Goal: Task Accomplishment & Management: Manage account settings

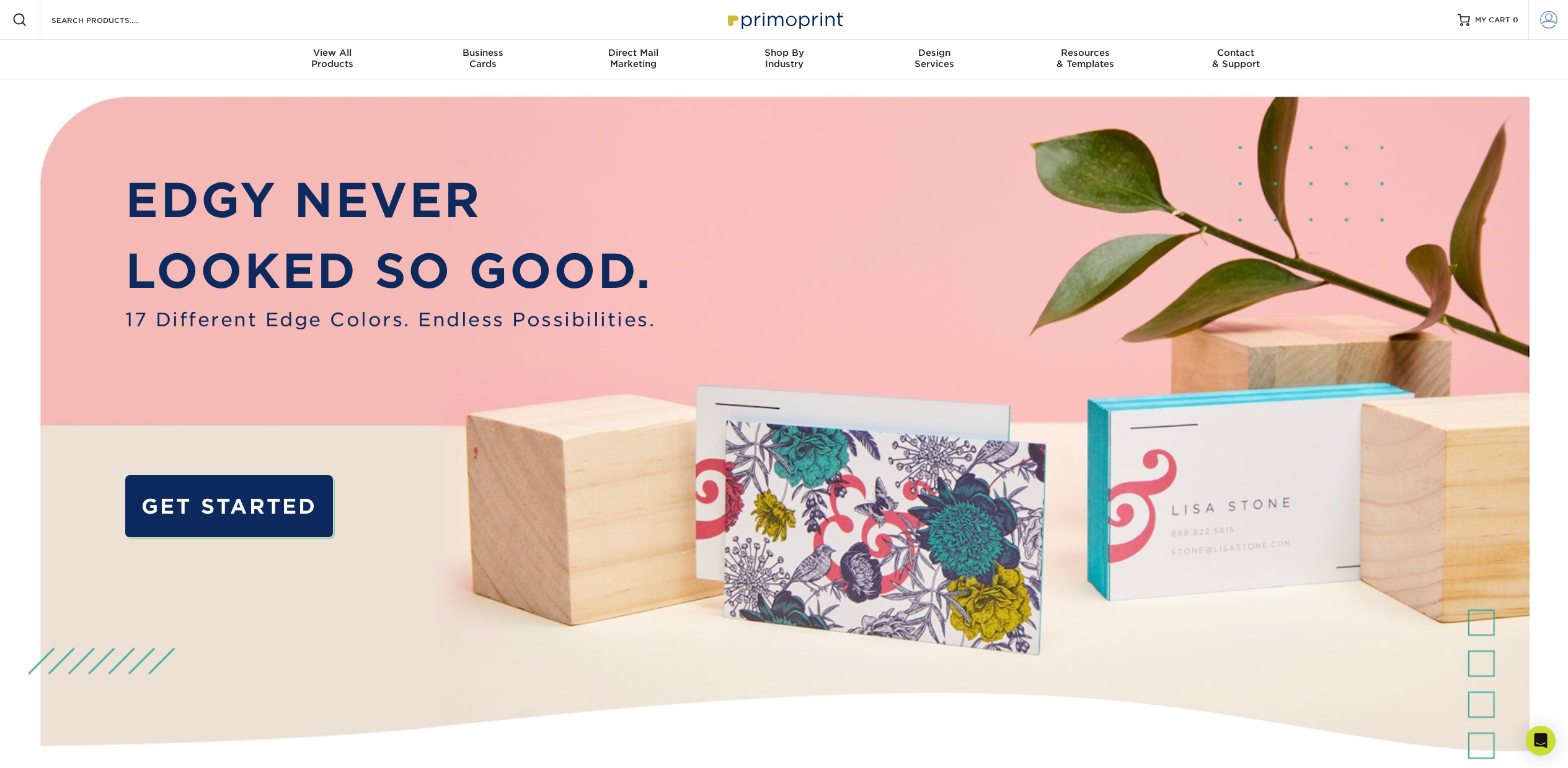
type input "[EMAIL_ADDRESS][DOMAIN_NAME]"
click at [1546, 19] on span at bounding box center [1549, 19] width 17 height 17
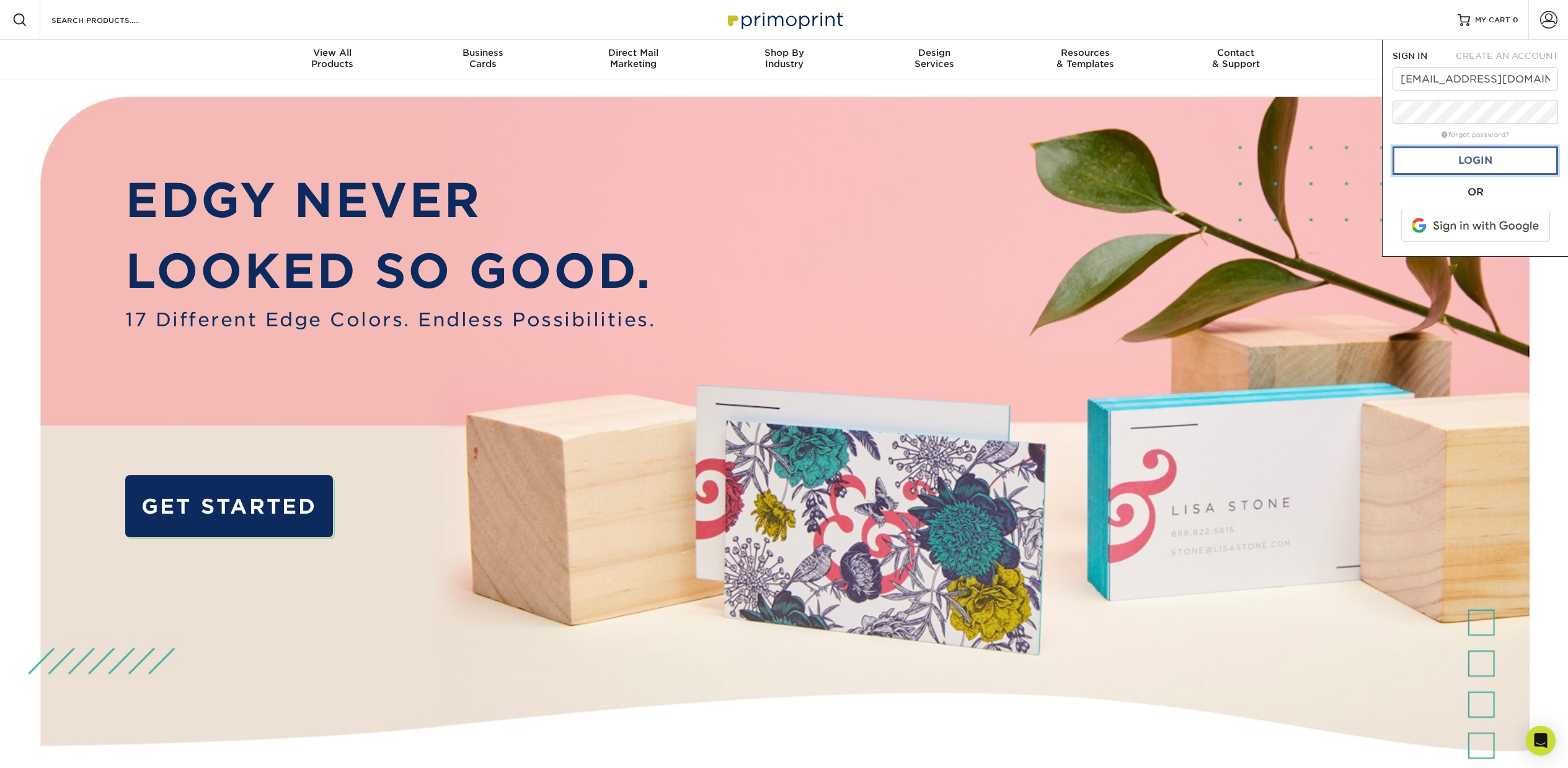
click at [1493, 157] on link "Login" at bounding box center [1476, 160] width 166 height 28
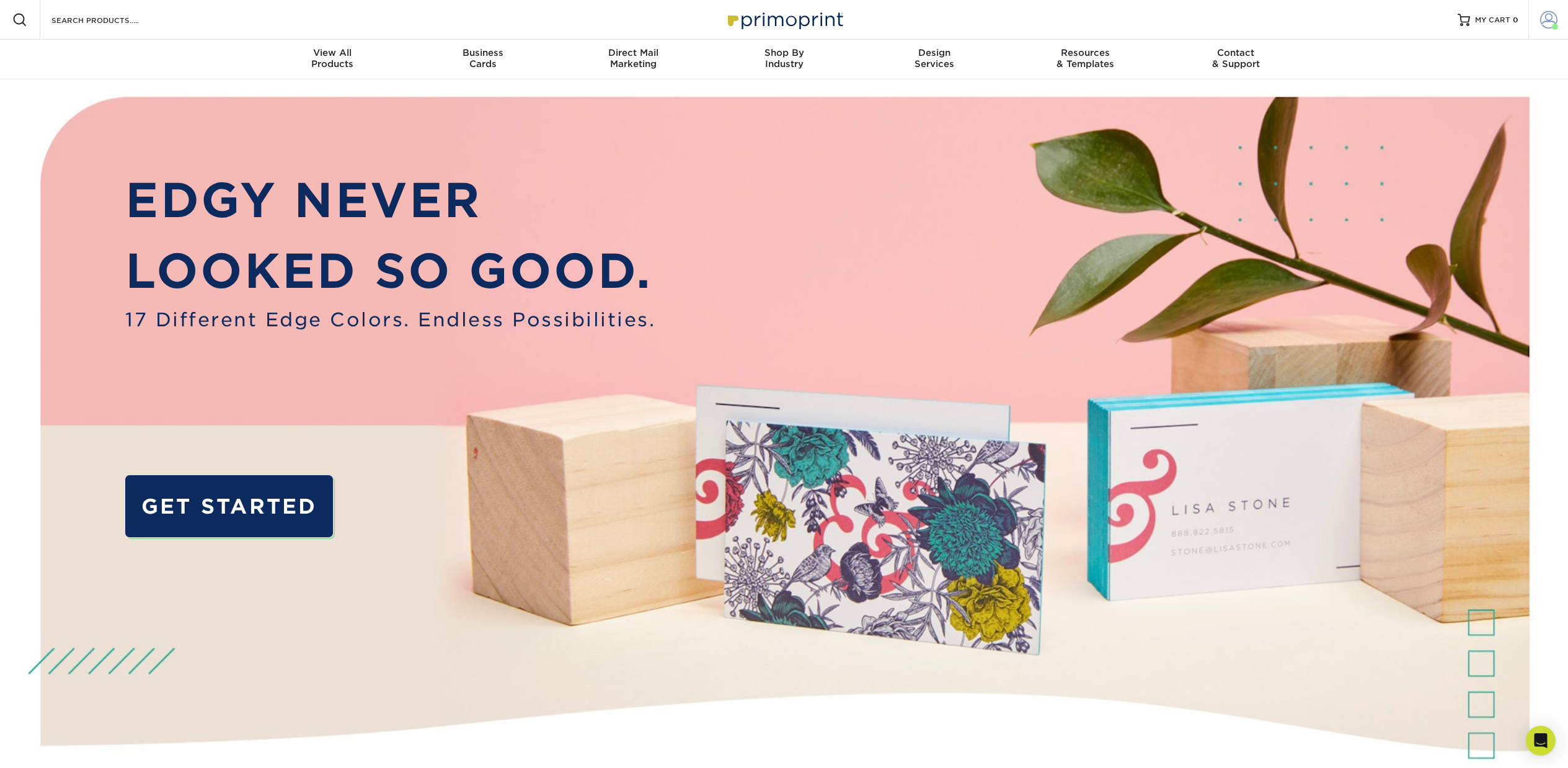
click at [1546, 18] on span at bounding box center [1549, 19] width 17 height 17
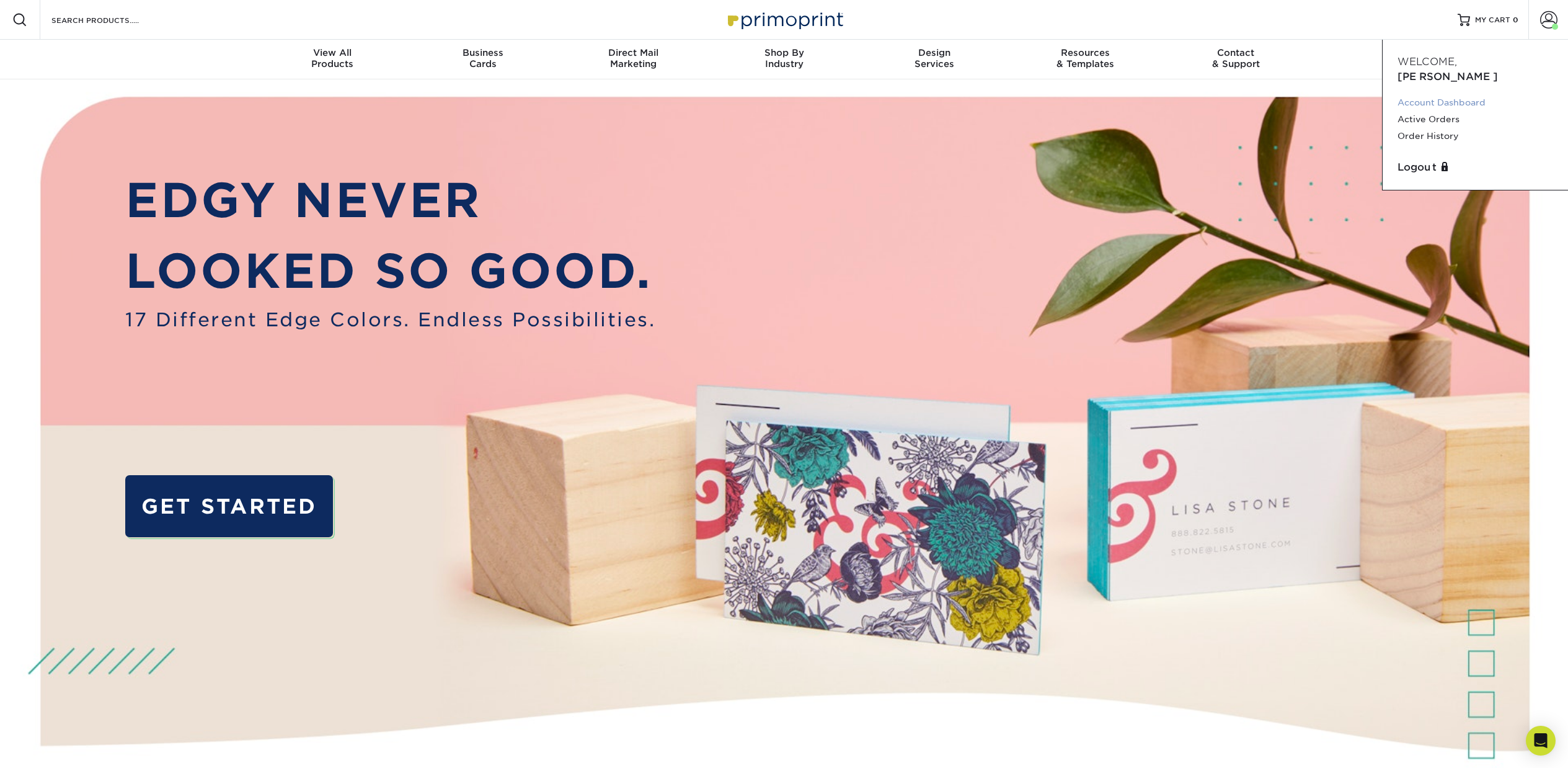
click at [1444, 95] on link "Account Dashboard" at bounding box center [1476, 103] width 156 height 17
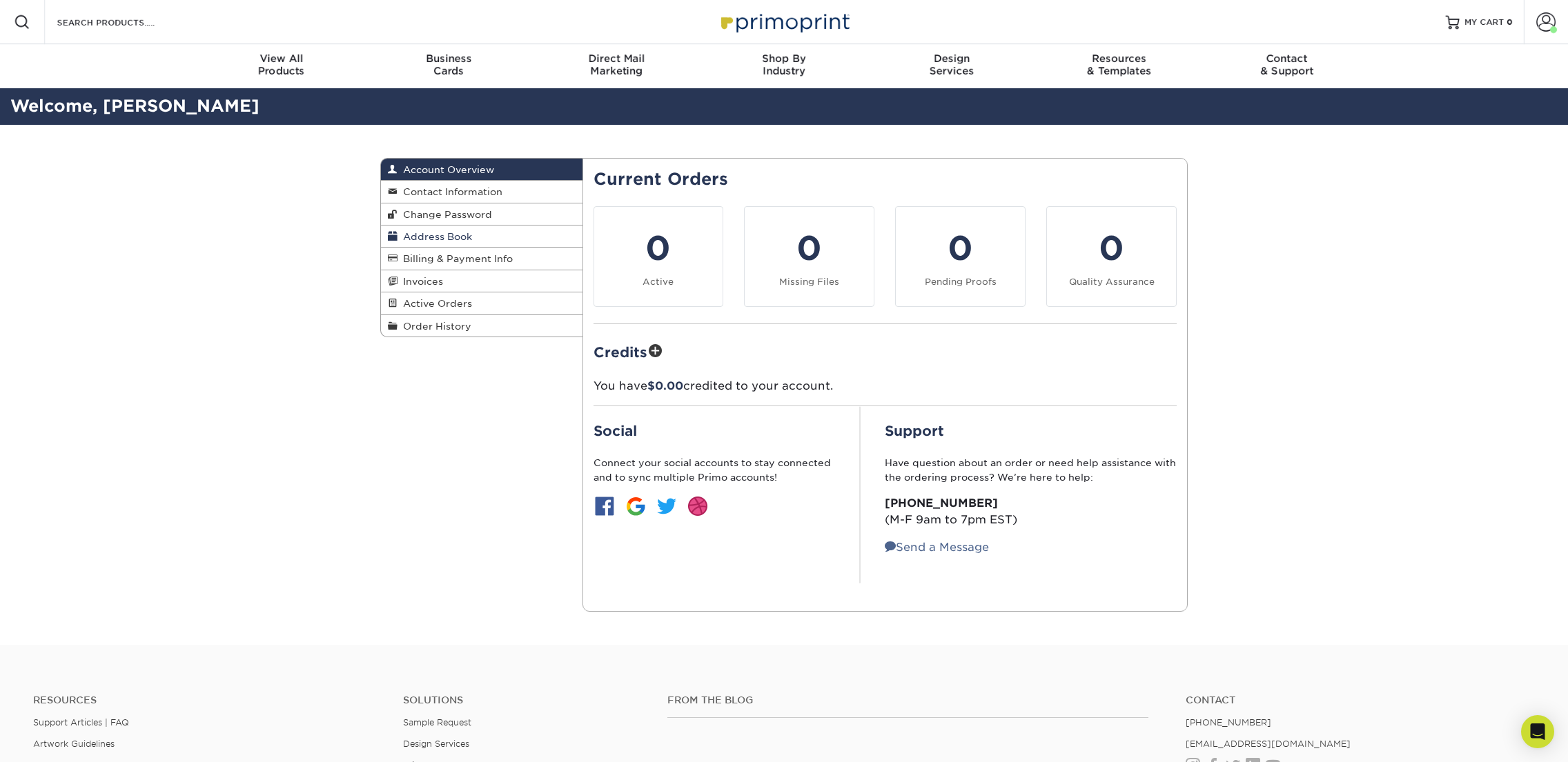
click at [430, 232] on span "Address Book" at bounding box center [435, 237] width 75 height 11
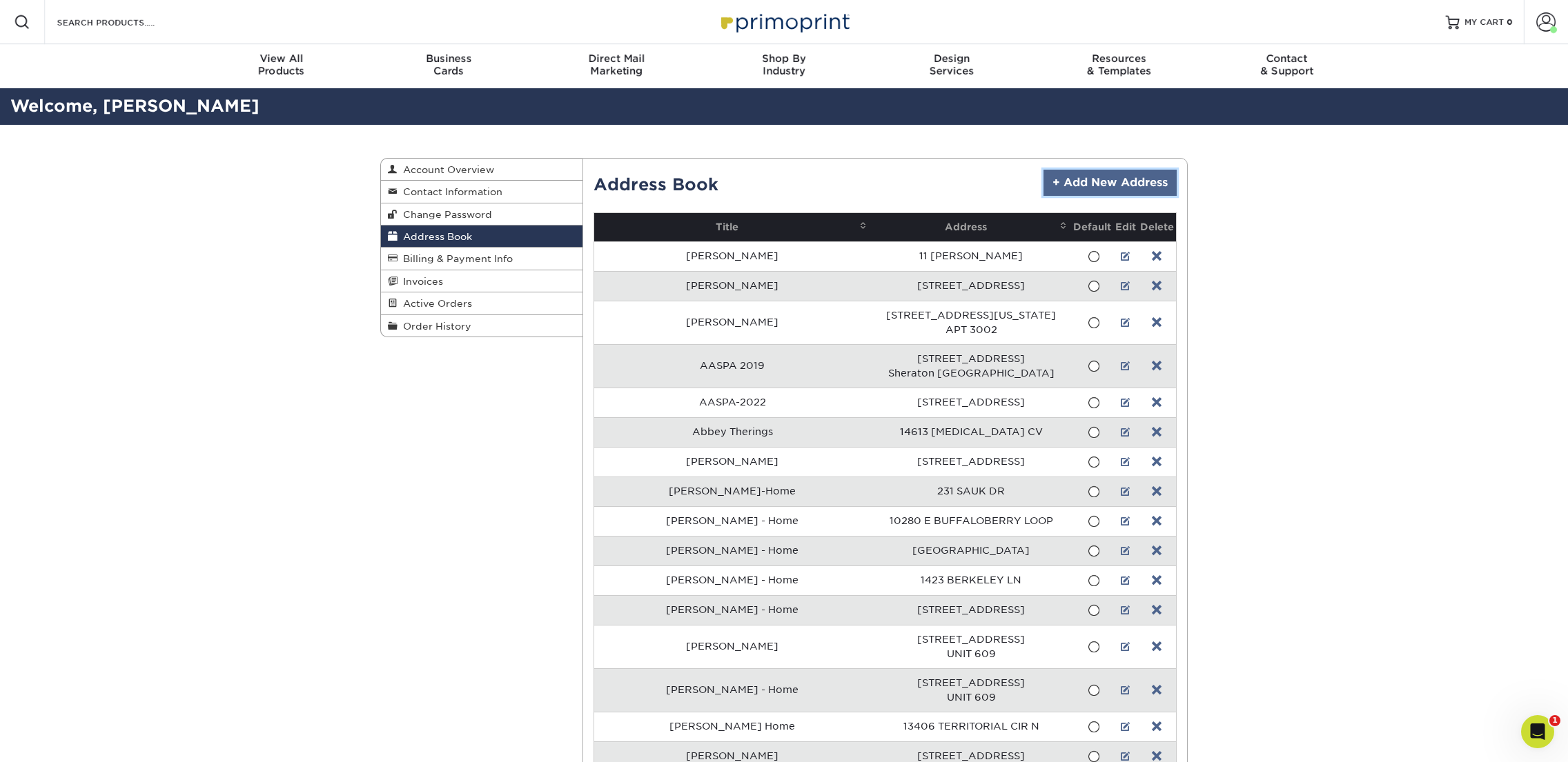
click at [1093, 184] on link "+ Add New Address" at bounding box center [1110, 183] width 133 height 26
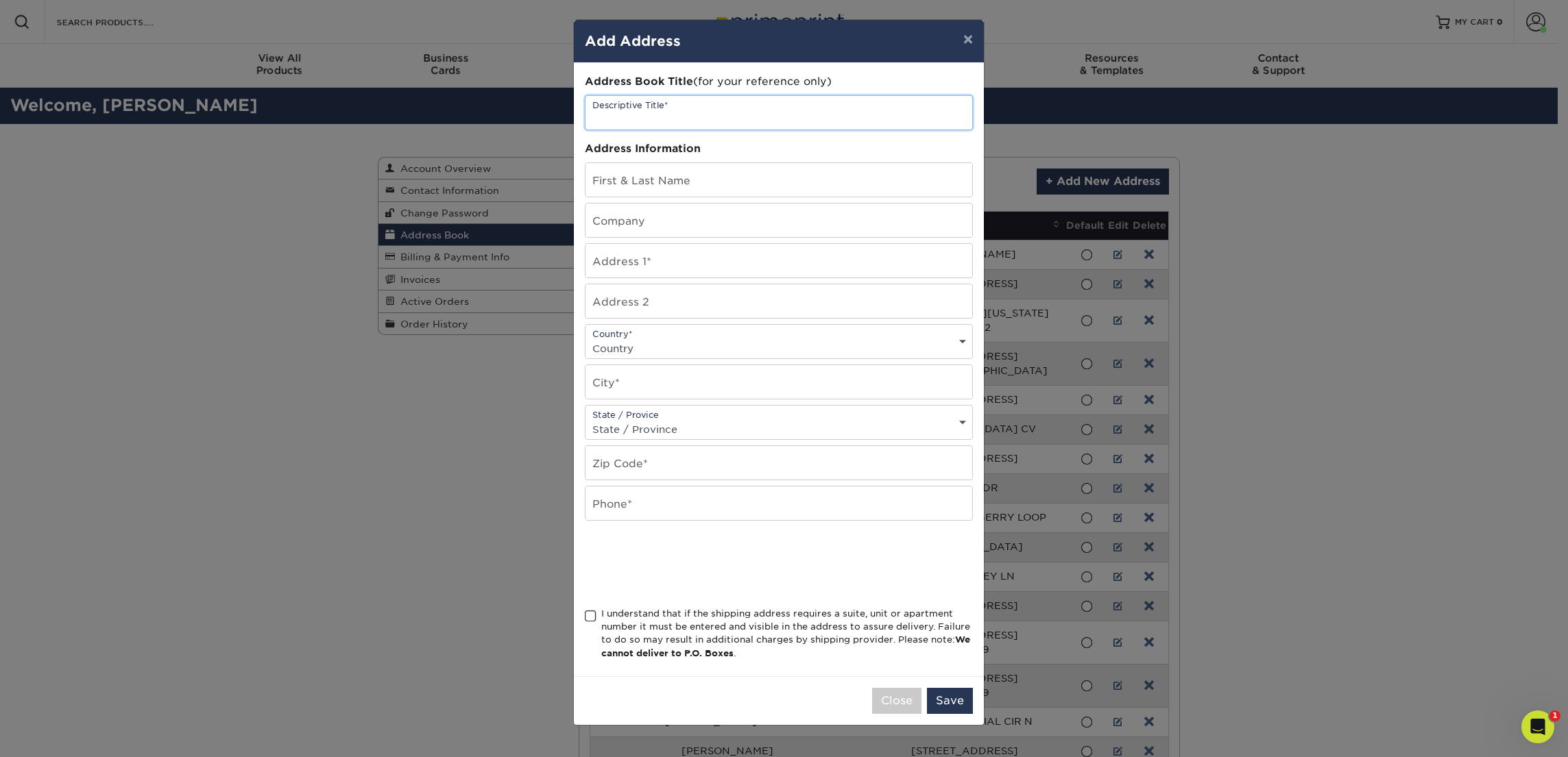
click at [669, 113] on input "text" at bounding box center [779, 113] width 387 height 34
click at [637, 115] on input "Scott Fefhr" at bounding box center [779, 113] width 387 height 34
click at [668, 116] on input "Scott Fehr" at bounding box center [779, 113] width 387 height 34
type input "Scott Fehr-Home"
click at [652, 263] on input "text" at bounding box center [779, 260] width 387 height 34
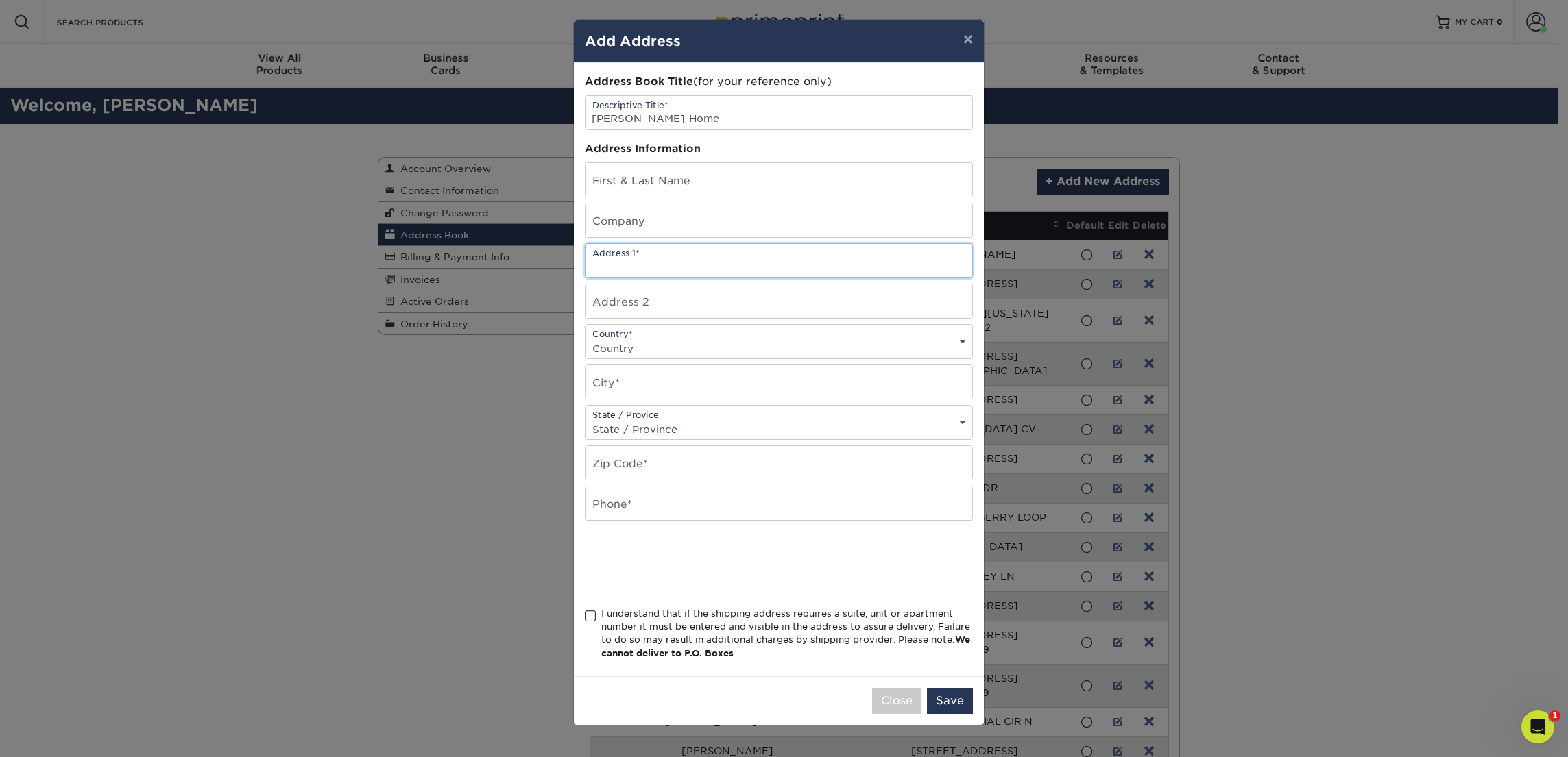
paste input "2057 Erie Lane Superior, CO 80027"
type input "2057 Erie Lane Superior, CO 80027"
click at [666, 224] on input "text" at bounding box center [779, 220] width 387 height 34
type input "Frontline Education"
click at [700, 116] on input "Scott Fehr-Home" at bounding box center [779, 113] width 387 height 34
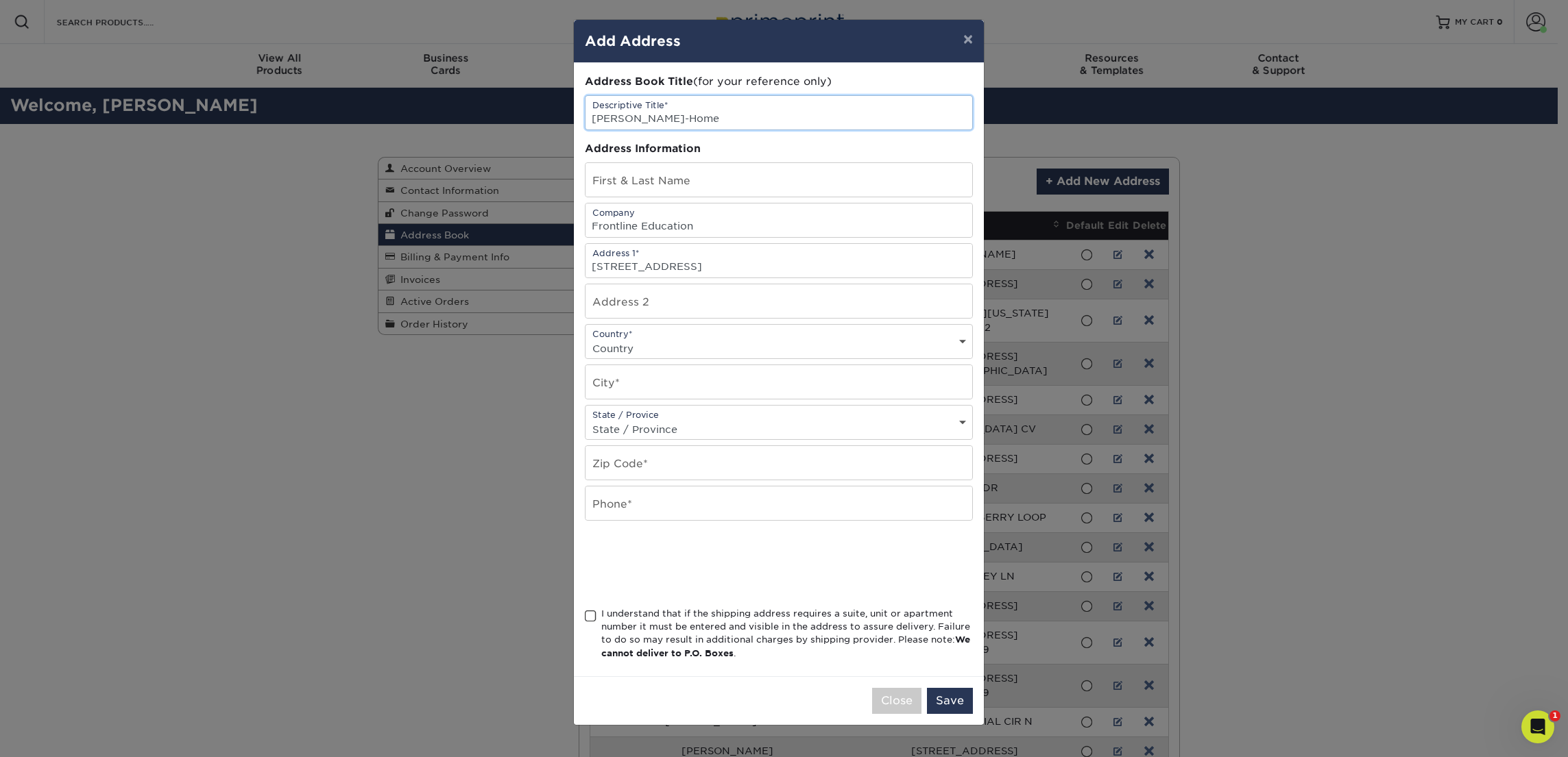
click at [700, 116] on input "Scott Fehr-Home" at bounding box center [779, 113] width 387 height 34
click at [676, 178] on input "text" at bounding box center [779, 180] width 387 height 34
paste input "Scott Fehr-Home"
type input "Scott Fehr"
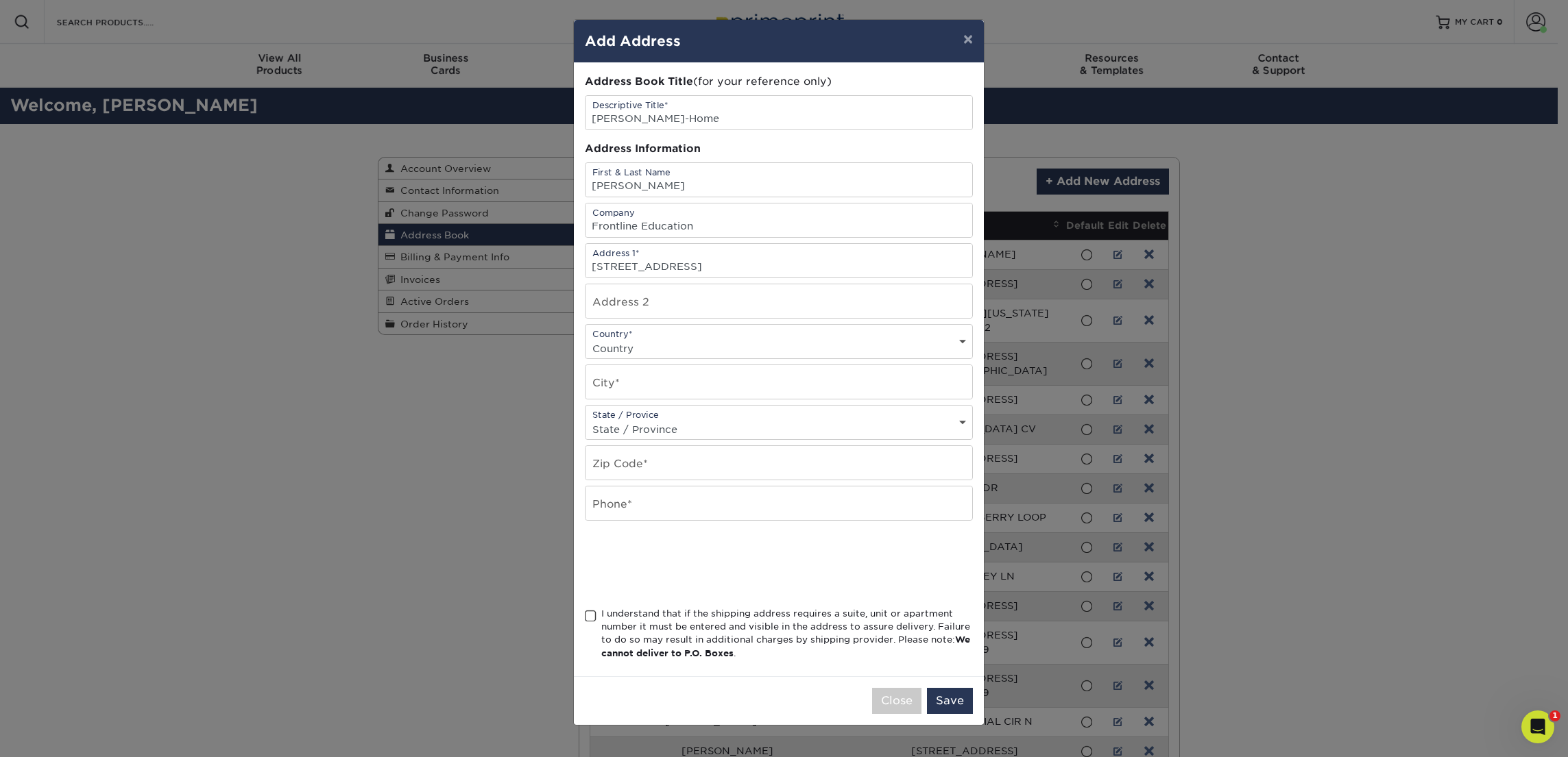
click at [675, 342] on select "Country United States Canada ----------------------------- Afghanistan Albania …" at bounding box center [779, 348] width 387 height 20
select select "US"
click at [586, 338] on select "Country United States Canada ----------------------------- Afghanistan Albania …" at bounding box center [779, 348] width 387 height 20
drag, startPoint x: 675, startPoint y: 265, endPoint x: 717, endPoint y: 262, distance: 42.1
click at [717, 262] on input "2057 Erie Lane Superior, CO 80027" at bounding box center [779, 260] width 387 height 34
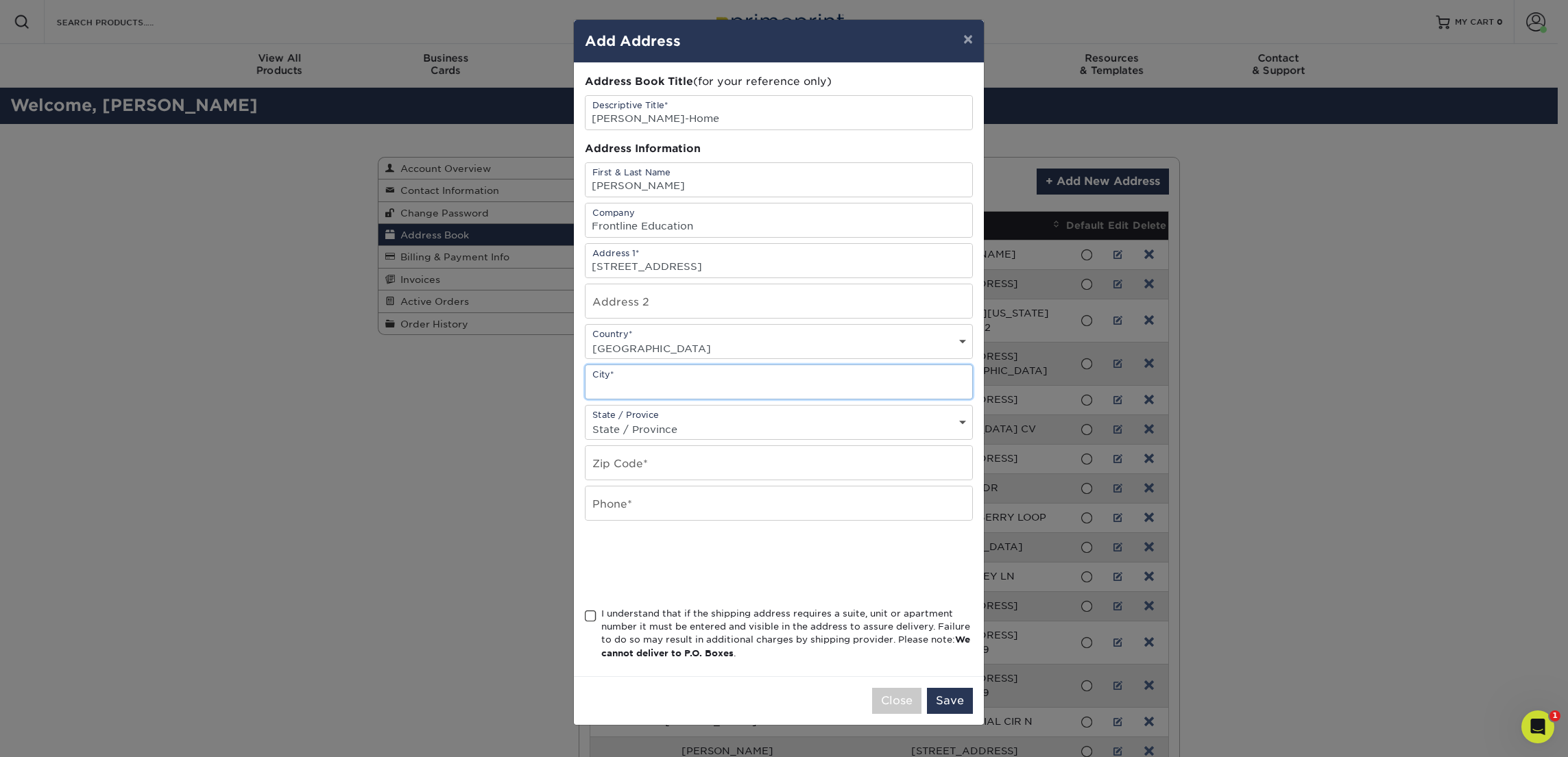
click at [656, 379] on input "text" at bounding box center [779, 382] width 387 height 34
paste input "Superior"
type input "Superior"
click at [679, 425] on select "State / Province Alabama Alaska Arizona Arkansas California Colorado Connecticu…" at bounding box center [779, 430] width 387 height 20
select select "CO"
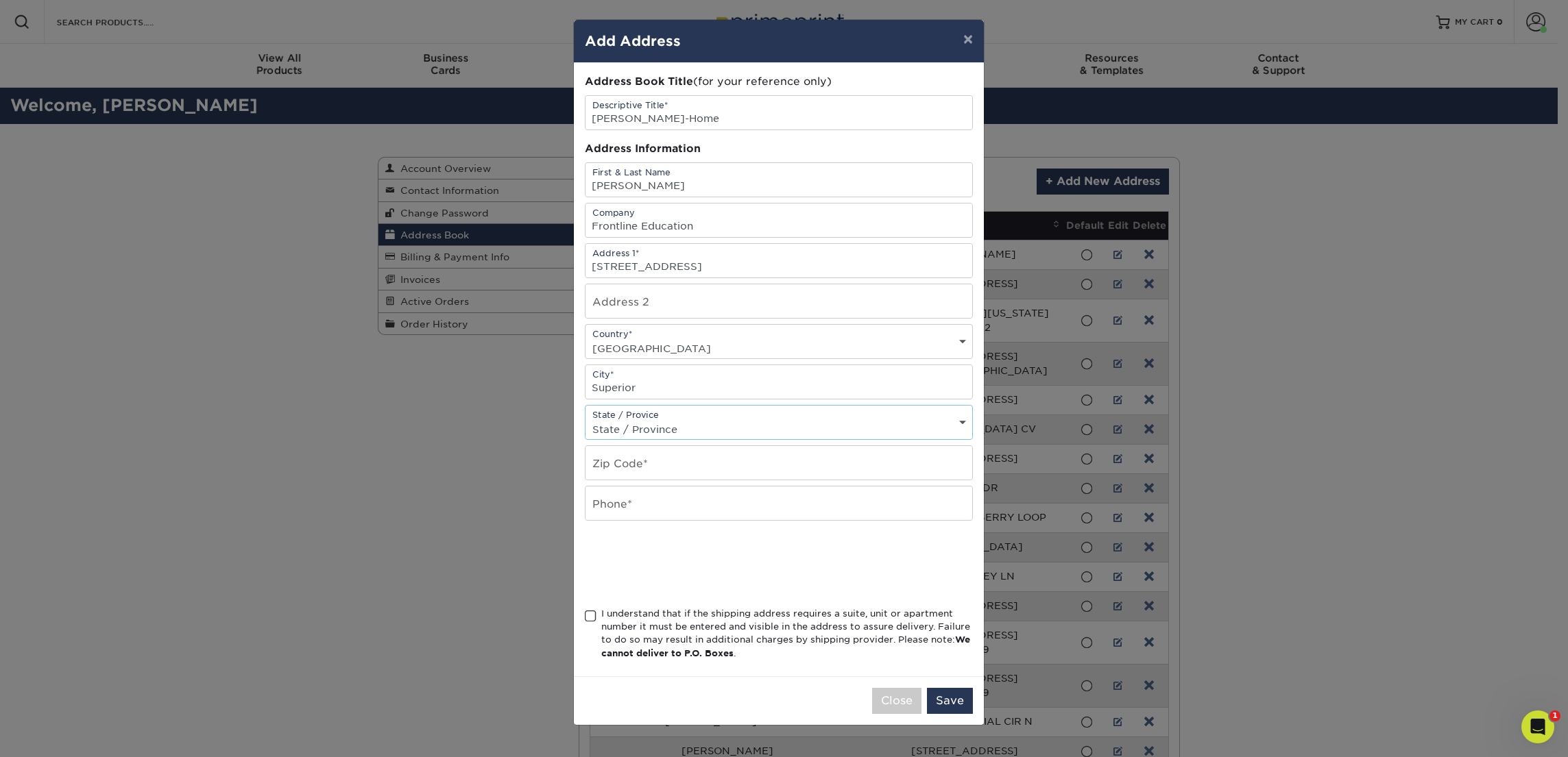
click at [586, 420] on select "State / Province Alabama Alaska Arizona Arkansas California Colorado Connecticu…" at bounding box center [779, 430] width 387 height 20
drag, startPoint x: 782, startPoint y: 266, endPoint x: 745, endPoint y: 268, distance: 37.1
click at [745, 268] on input "2057 Erie Lane Superior, CO 80027" at bounding box center [779, 260] width 387 height 34
click at [665, 468] on input "text" at bounding box center [779, 463] width 387 height 34
paste input "80027"
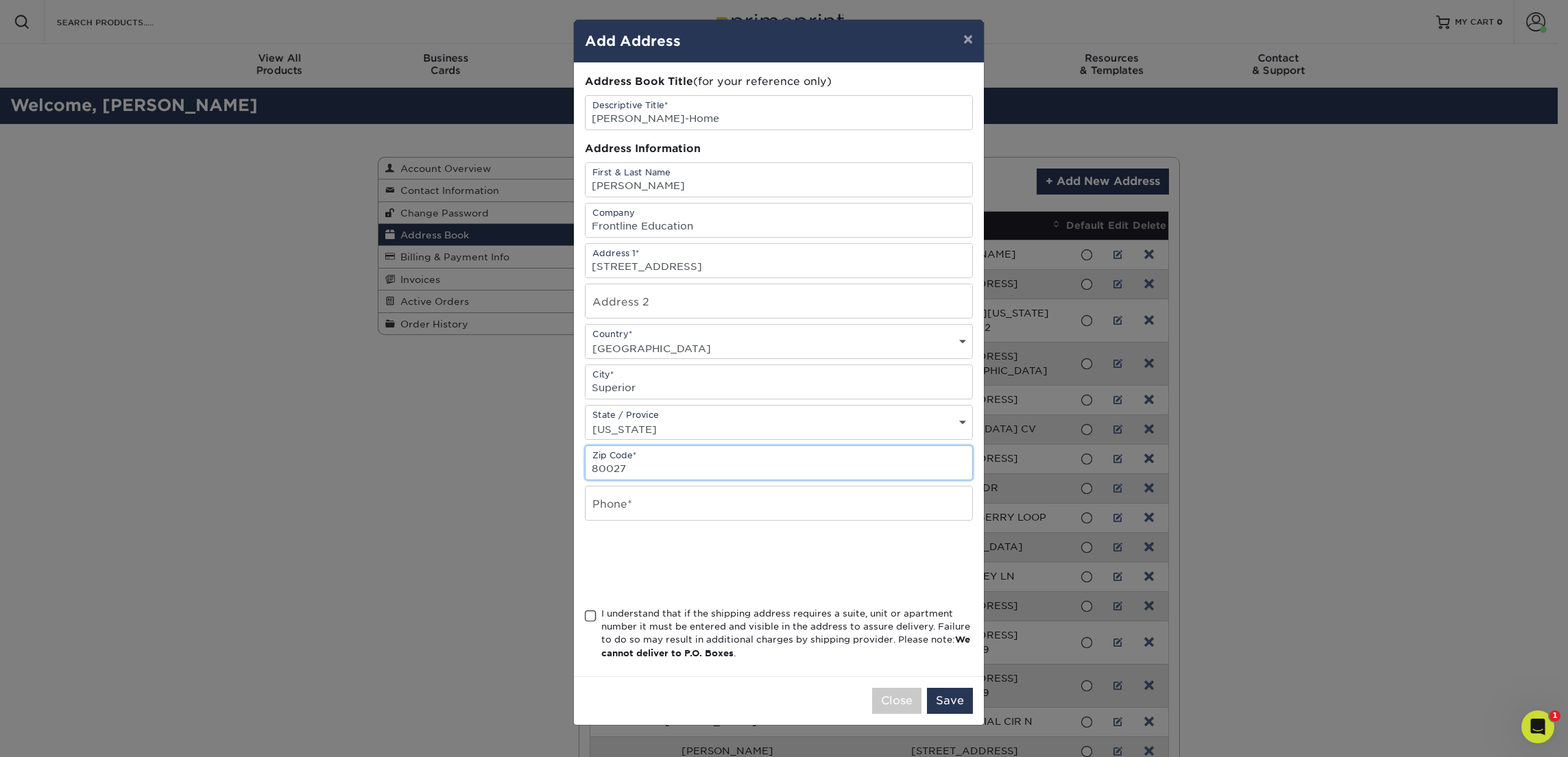
type input "80027"
click at [657, 504] on input "text" at bounding box center [779, 503] width 387 height 34
paste input "7205565002"
type input "7205565002"
drag, startPoint x: 777, startPoint y: 264, endPoint x: 673, endPoint y: 268, distance: 104.1
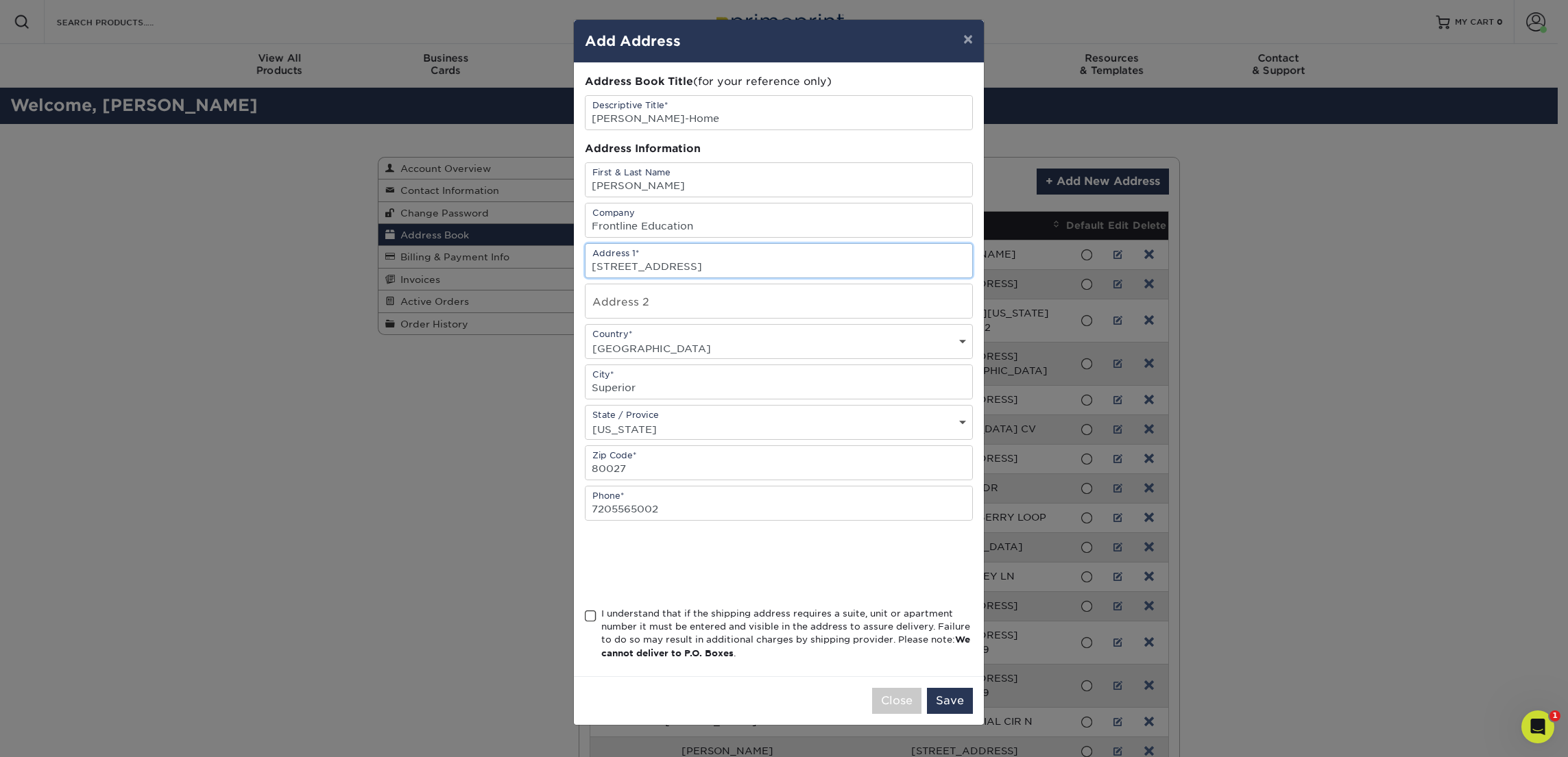
click at [673, 268] on input "2057 Erie Lane Superior, CO 80027" at bounding box center [779, 260] width 387 height 34
type input "2057 Erie Lane"
click at [591, 619] on span at bounding box center [591, 617] width 12 height 13
click at [0, 0] on input "I understand that if the shipping address requires a suite, unit or apartment n…" at bounding box center [0, 0] width 0 height 0
click at [955, 699] on button "Save" at bounding box center [950, 701] width 46 height 26
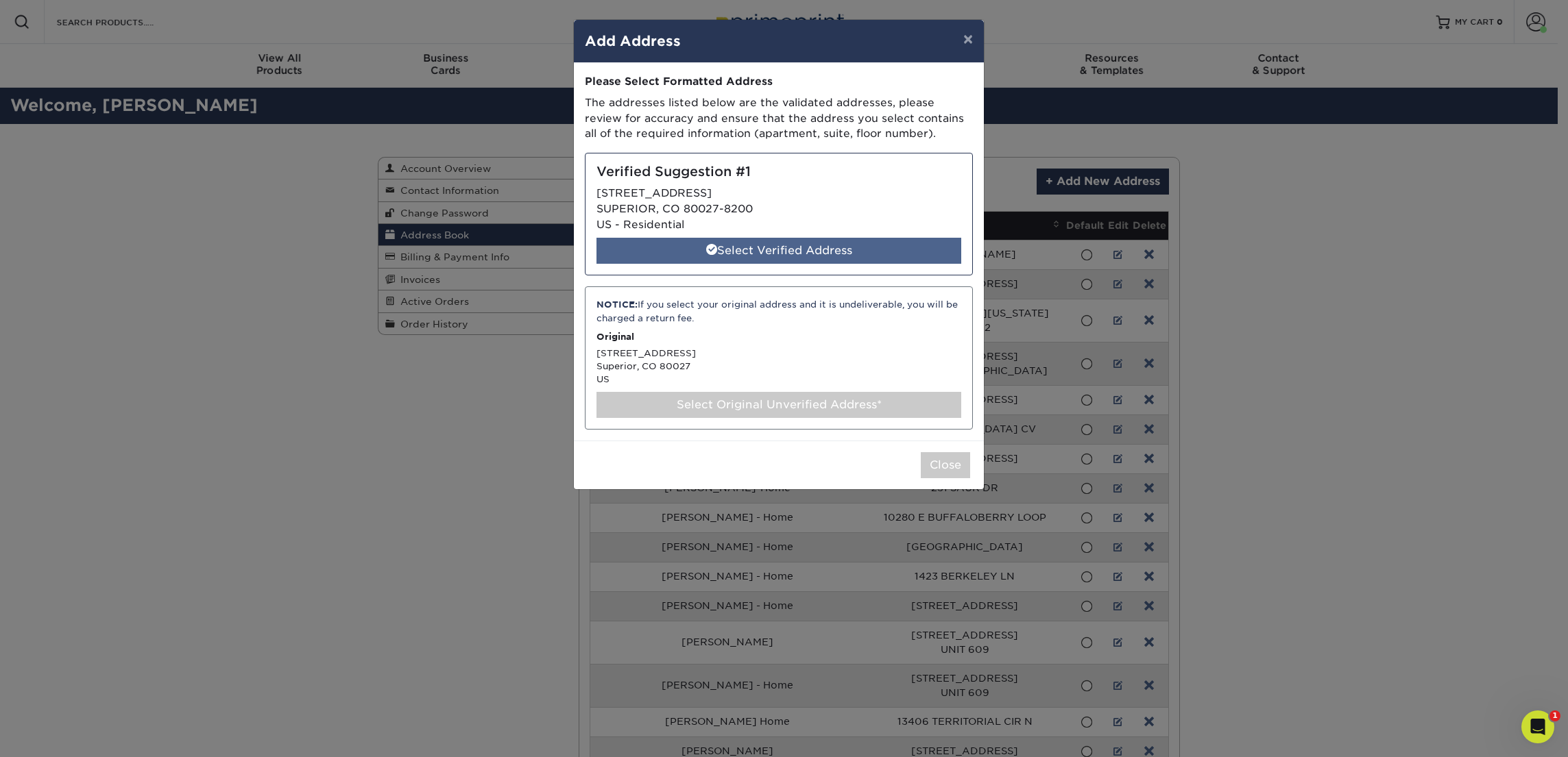
click at [763, 248] on div "Select Verified Address" at bounding box center [779, 250] width 365 height 26
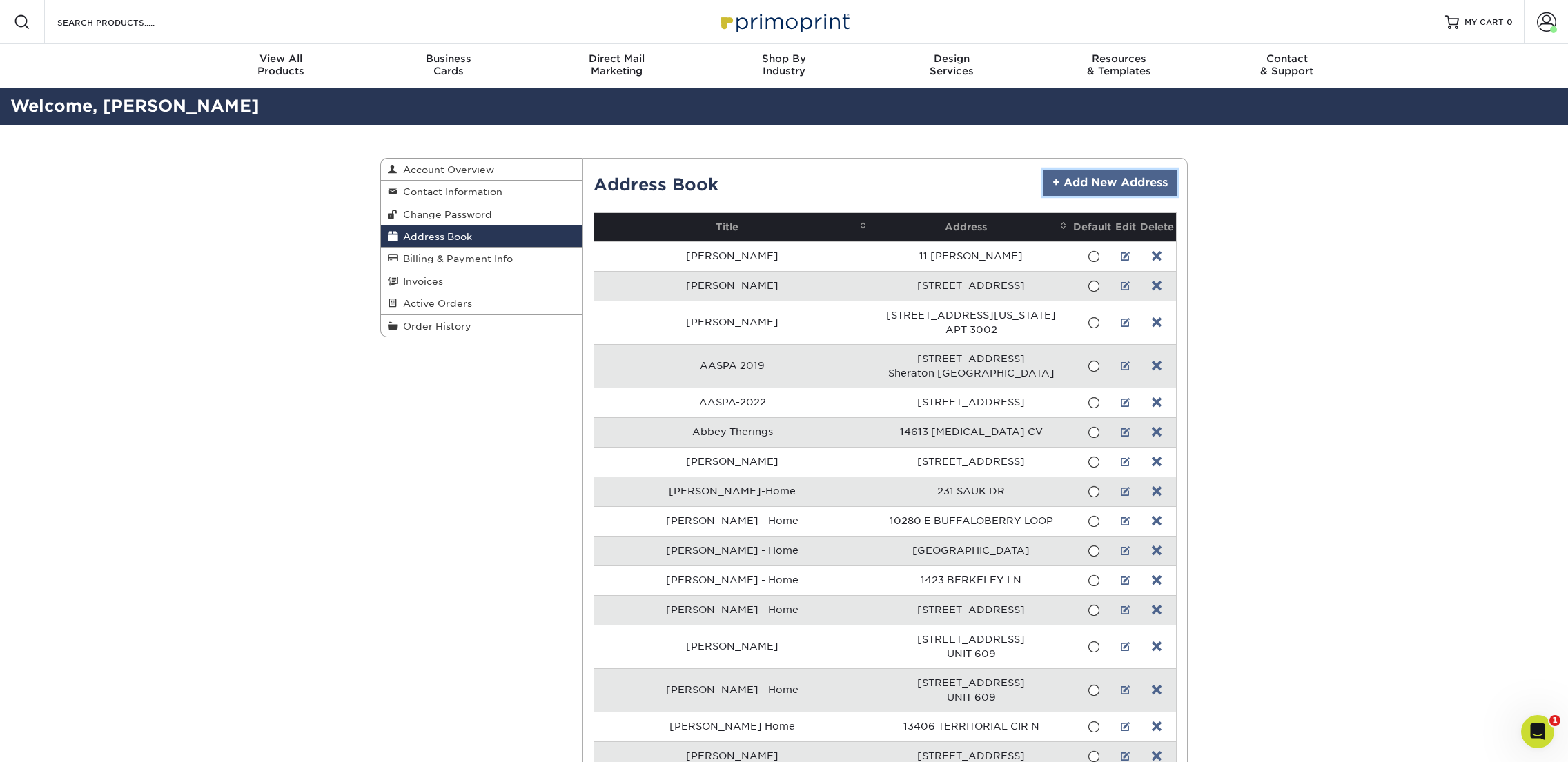
click at [1121, 182] on link "+ Add New Address" at bounding box center [1110, 183] width 133 height 26
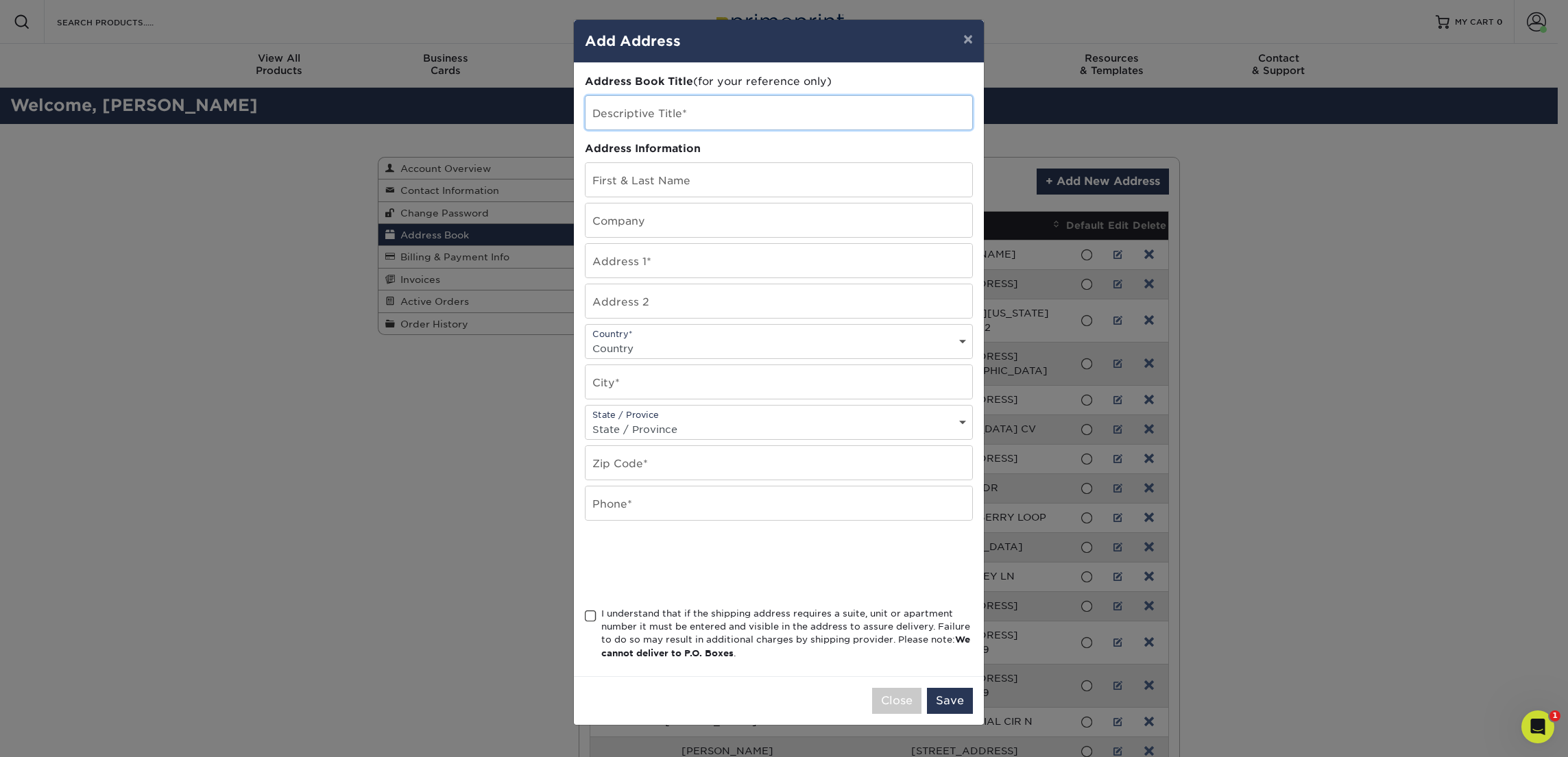
click at [687, 118] on input "text" at bounding box center [779, 113] width 387 height 34
type input "Dario Avila Home"
click at [672, 224] on input "text" at bounding box center [779, 220] width 387 height 34
type input "Frontline Education"
click at [670, 265] on input "text" at bounding box center [779, 260] width 387 height 34
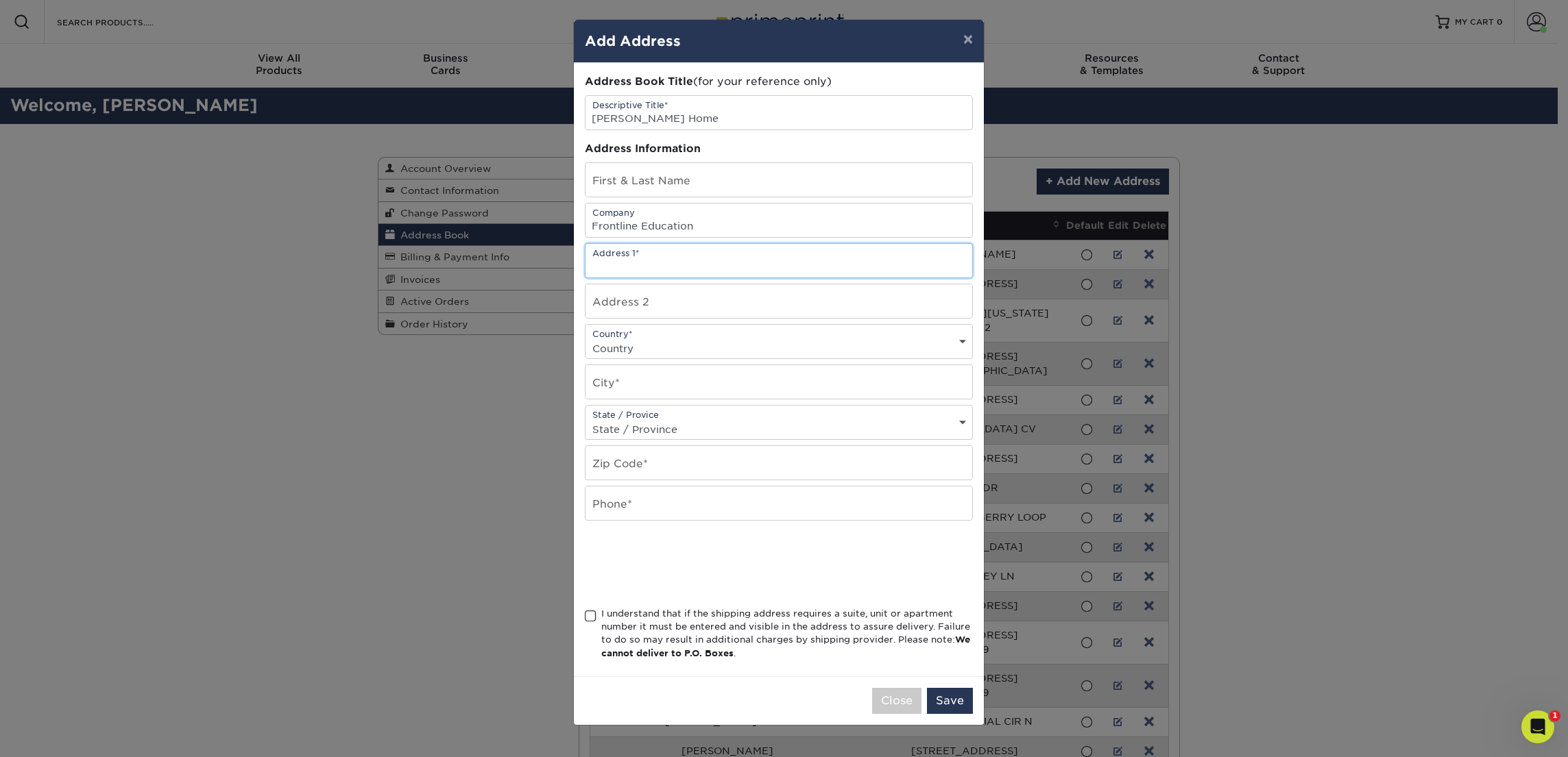
paste input "9309 Magnolia Ranch Cove, Pflugerville, TX 78660"
type input "9309 Magnolia Ranch Cove, Pflugerville, TX 78660"
drag, startPoint x: 648, startPoint y: 119, endPoint x: 583, endPoint y: 118, distance: 65.0
click at [583, 118] on div "Address Book Title (for your reference only) Descriptive Title* Dario Avila Hom…" at bounding box center [778, 369] width 410 height 613
click at [650, 183] on input "text" at bounding box center [779, 180] width 387 height 34
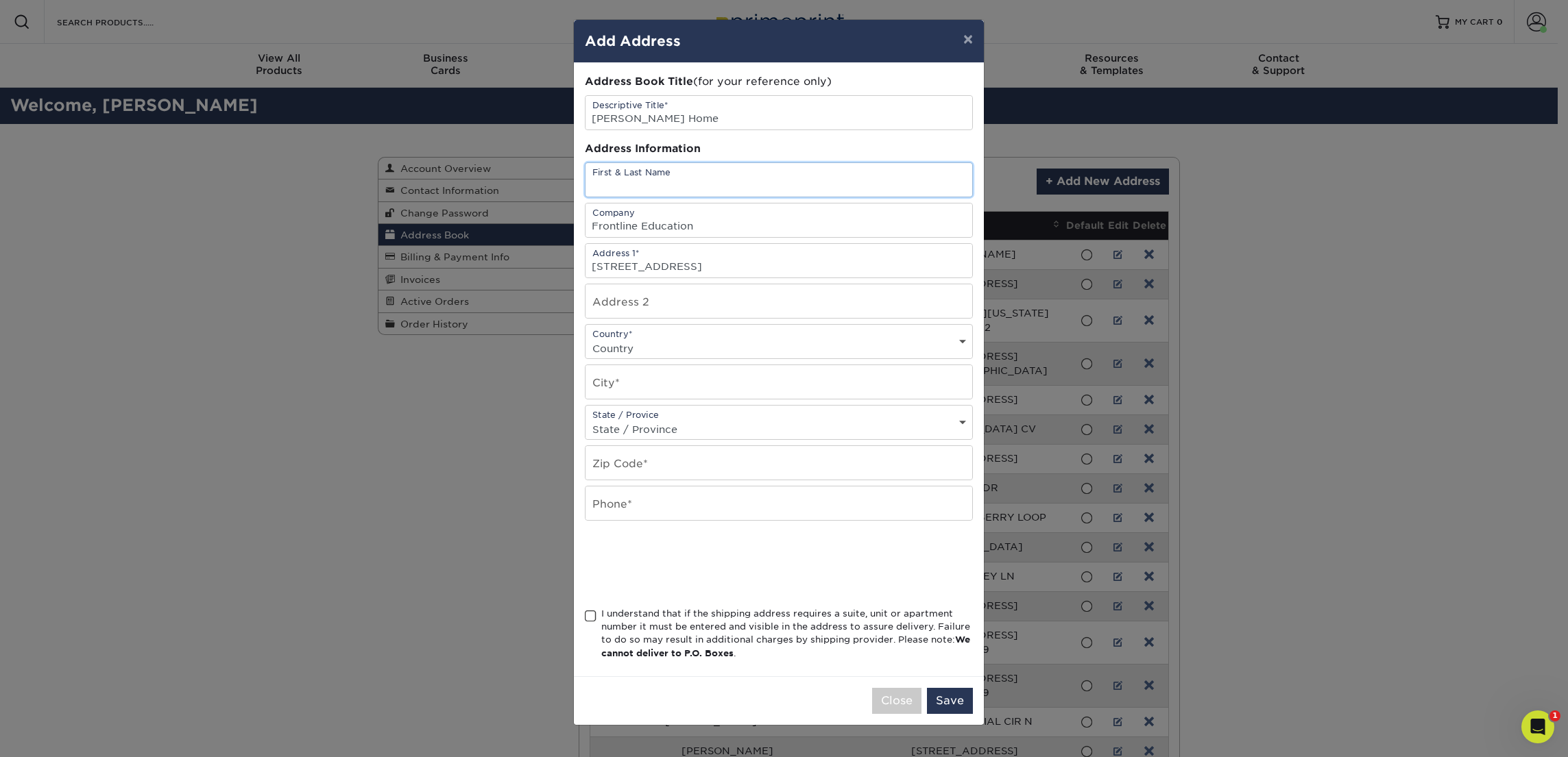
paste input "Dario Avila"
type input "Dario Avila"
drag, startPoint x: 739, startPoint y: 266, endPoint x: 798, endPoint y: 264, distance: 59.0
click at [798, 264] on input "9309 Magnolia Ranch Cove, Pflugerville, TX 78660" at bounding box center [779, 260] width 387 height 34
click at [637, 380] on input "text" at bounding box center [779, 382] width 387 height 34
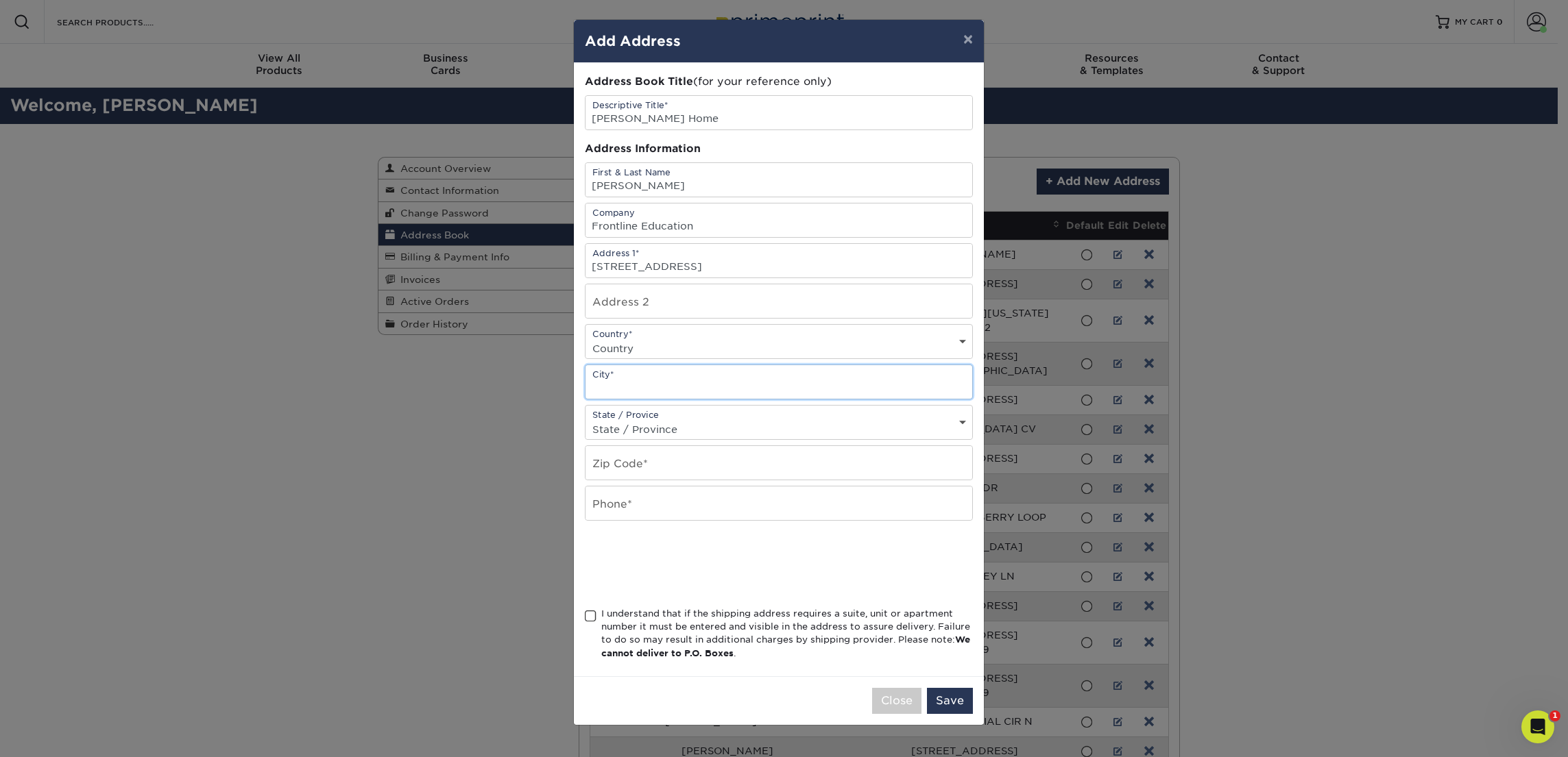
paste input "Pflugerville"
type input "Pflugerville"
drag, startPoint x: 860, startPoint y: 261, endPoint x: 823, endPoint y: 266, distance: 37.3
click at [823, 265] on input "9309 Magnolia Ranch Cove, Pflugerville, TX 78660" at bounding box center [779, 260] width 387 height 34
drag, startPoint x: 825, startPoint y: 265, endPoint x: 853, endPoint y: 265, distance: 28.0
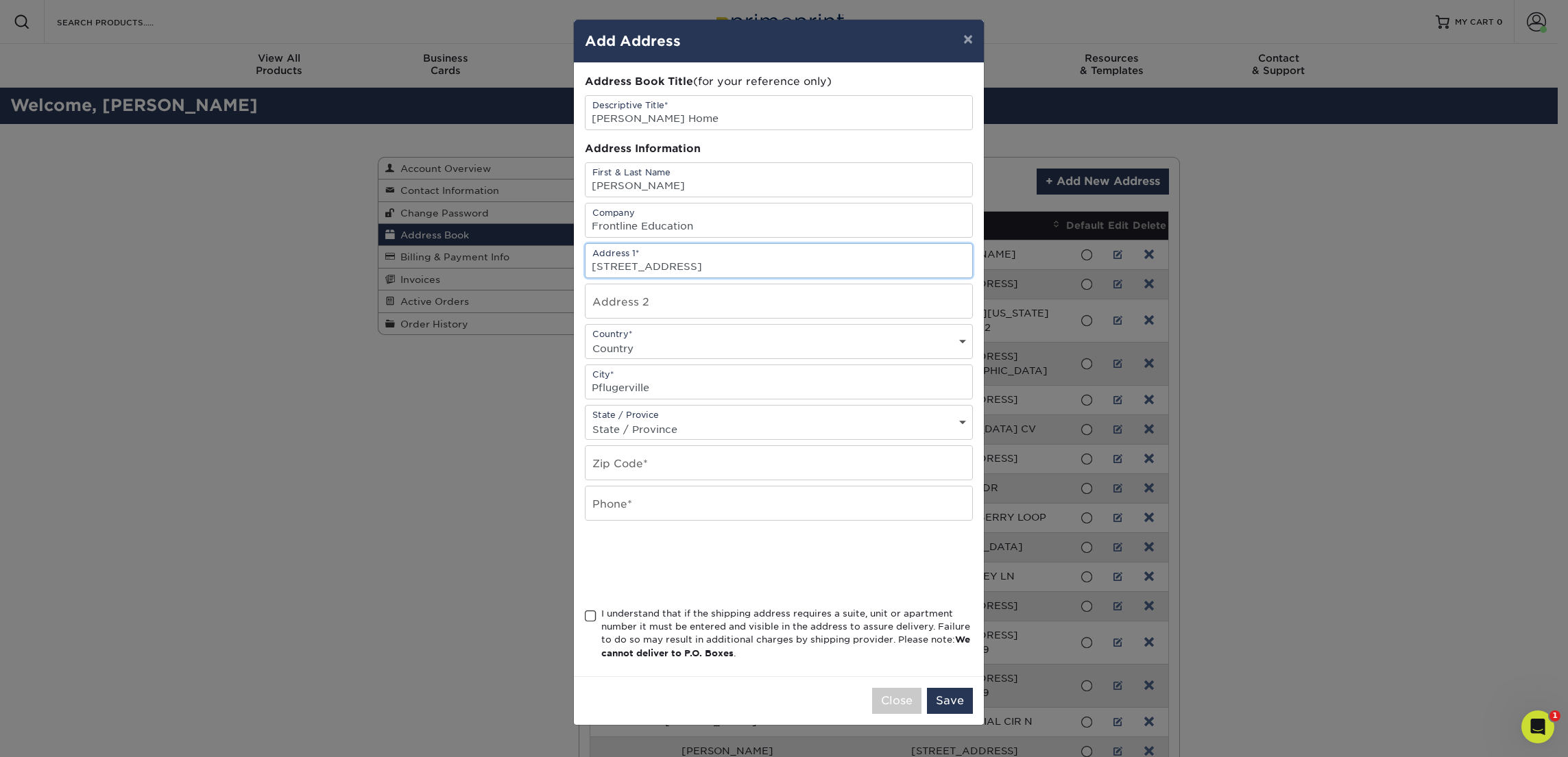
click at [853, 265] on input "9309 Magnolia Ranch Cove, Pflugerville, TX 78660" at bounding box center [779, 260] width 387 height 34
drag, startPoint x: 858, startPoint y: 265, endPoint x: 827, endPoint y: 276, distance: 32.9
click at [822, 267] on input "9309 Magnolia Ranch Cove, Pflugerville, TX 78660" at bounding box center [779, 260] width 387 height 34
click at [655, 464] on input "text" at bounding box center [779, 463] width 387 height 34
paste input "78660"
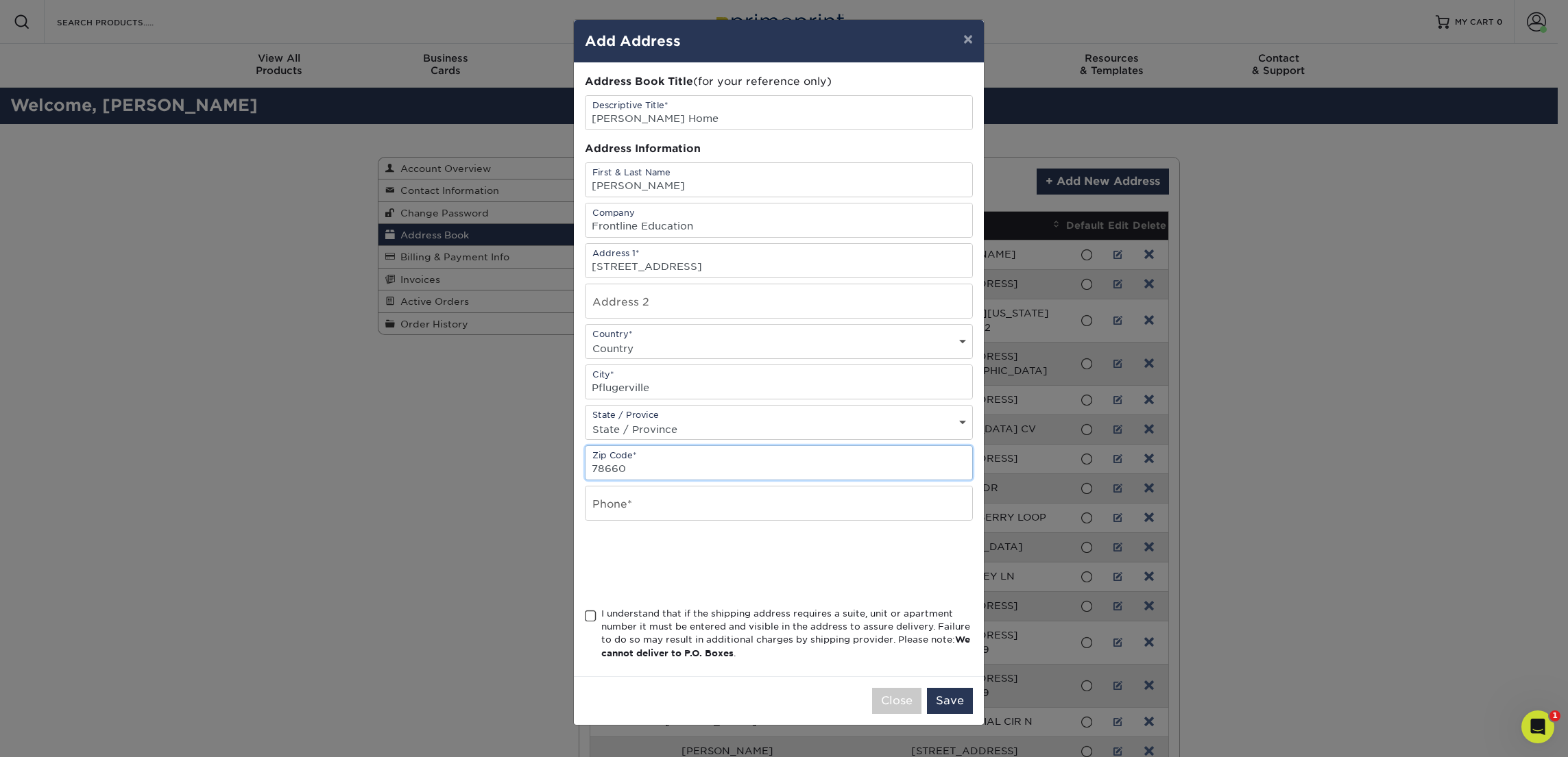
type input "78660"
click at [679, 422] on select "State / Province Alabama Alaska Arizona Arkansas California Colorado Connecticu…" at bounding box center [779, 430] width 387 height 20
select select "TX"
click at [586, 420] on select "State / Province Alabama Alaska Arizona Arkansas California Colorado Connecticu…" at bounding box center [779, 430] width 387 height 20
drag, startPoint x: 858, startPoint y: 263, endPoint x: 743, endPoint y: 263, distance: 115.0
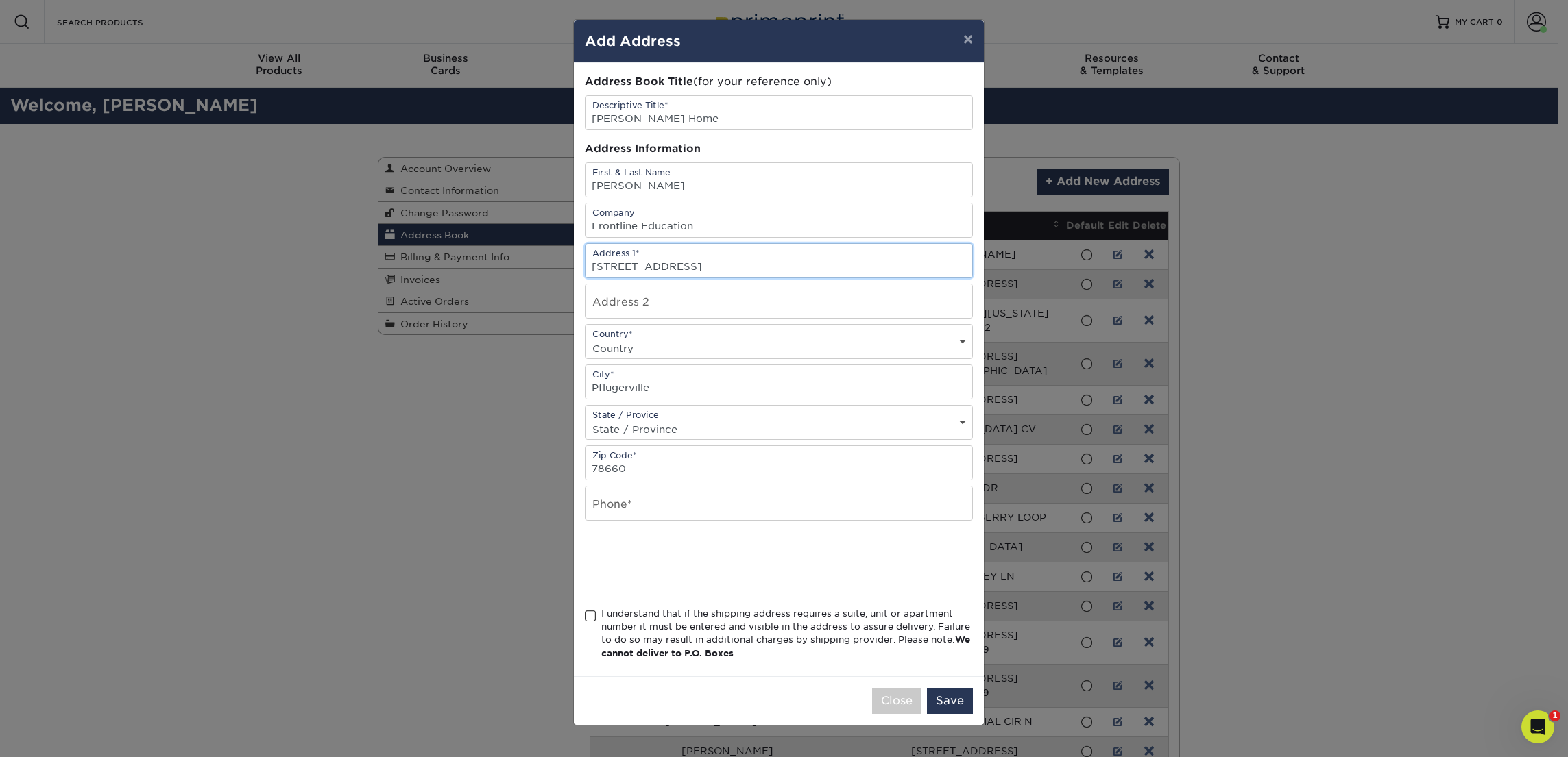
click at [743, 263] on input "9309 Magnolia Ranch Cove, Pflugerville, TX 78660" at bounding box center [779, 260] width 387 height 34
type input "9309 Magnolia Ranch Cove"
click at [640, 499] on input "text" at bounding box center [779, 503] width 387 height 34
paste input "512-815-5025"
type input "512-815-5025"
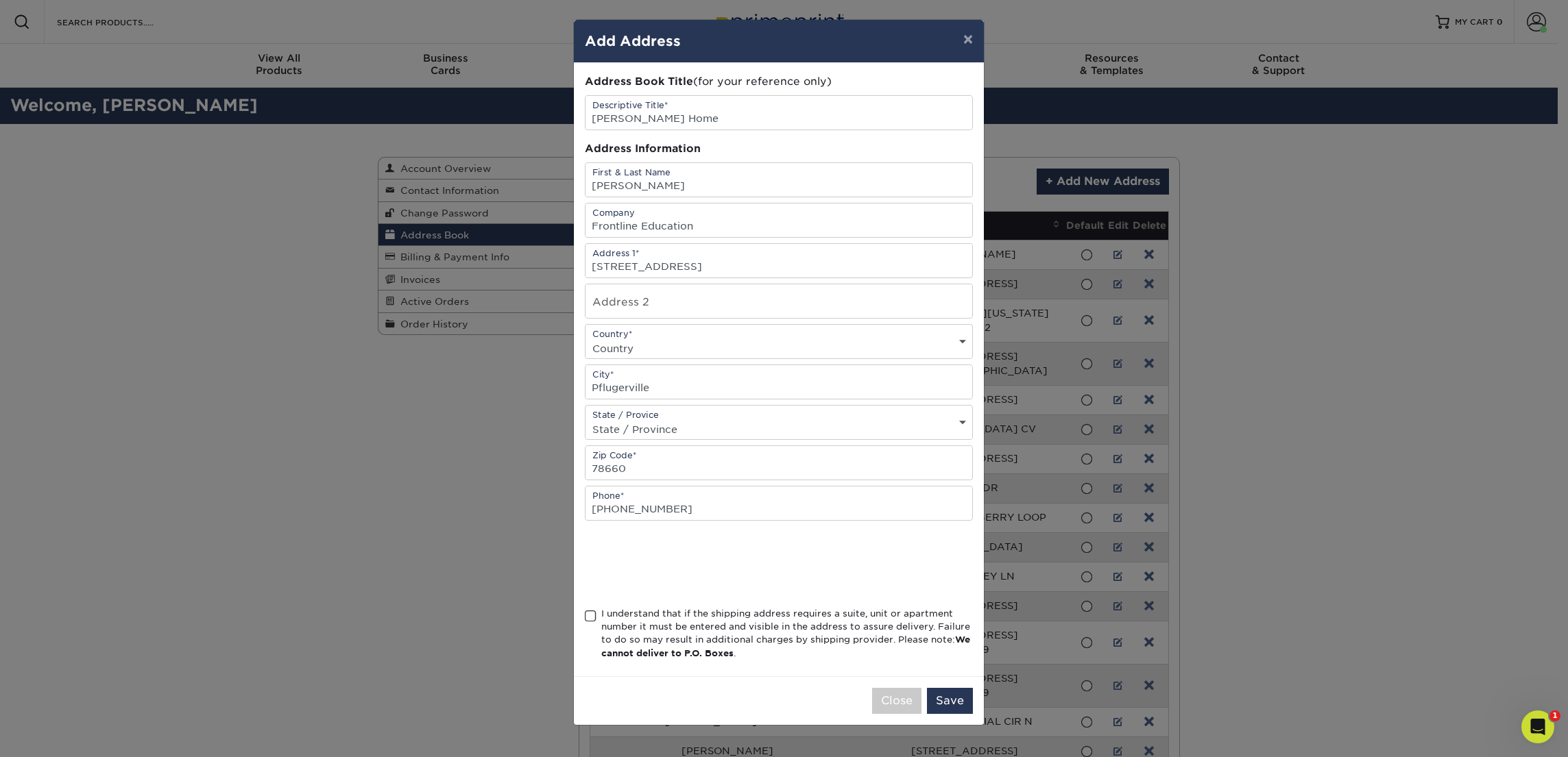
click at [589, 615] on span at bounding box center [591, 617] width 12 height 13
click at [0, 0] on input "I understand that if the shipping address requires a suite, unit or apartment n…" at bounding box center [0, 0] width 0 height 0
click at [943, 697] on button "Save" at bounding box center [950, 701] width 46 height 26
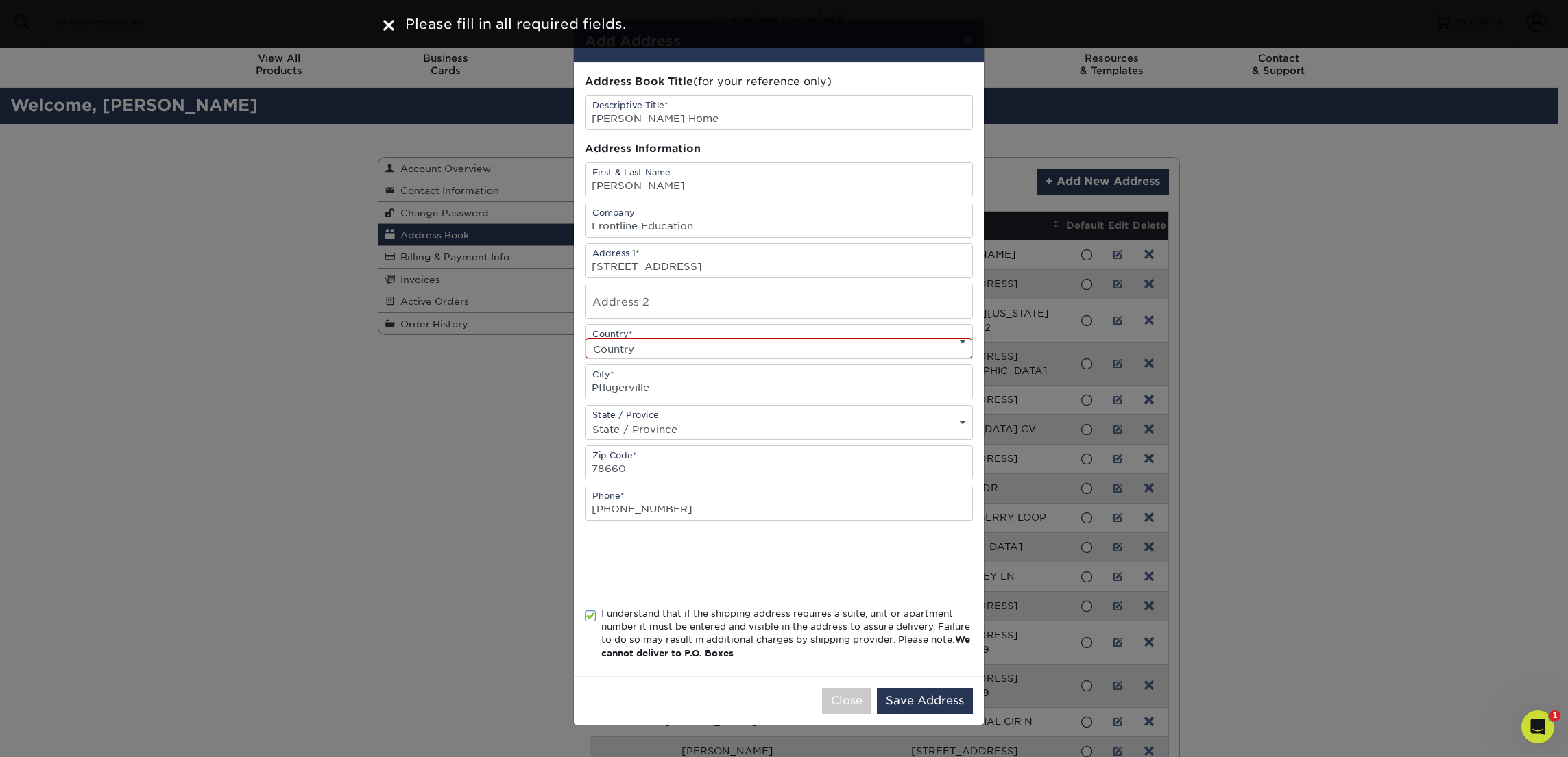
click at [663, 344] on select "Country United States Canada ----------------------------- Afghanistan Albania …" at bounding box center [779, 348] width 387 height 20
select select "US"
click at [586, 338] on select "Country United States Canada ----------------------------- Afghanistan Albania …" at bounding box center [779, 348] width 387 height 20
click at [947, 703] on button "Save Address" at bounding box center [924, 701] width 96 height 26
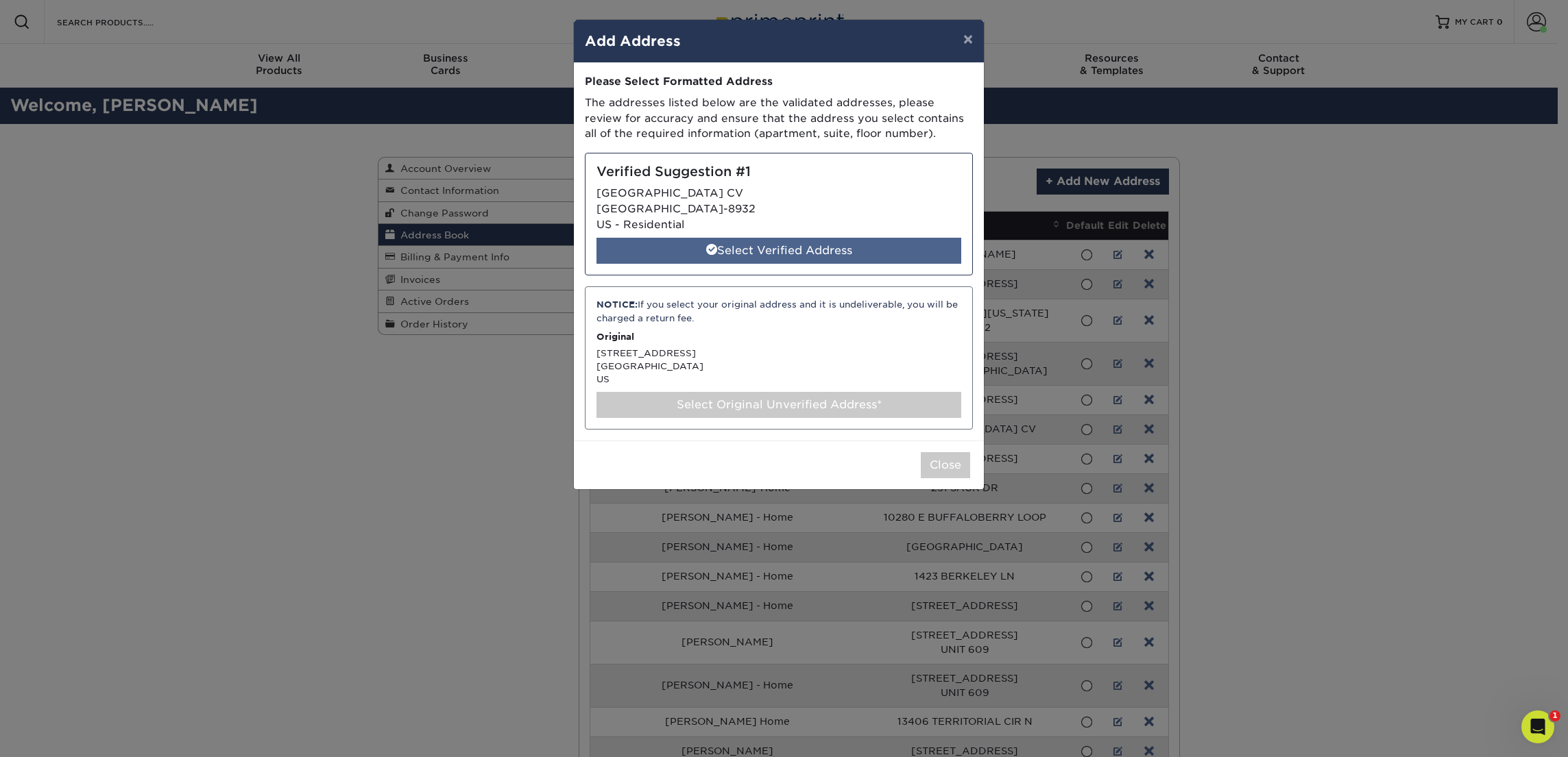
click at [764, 247] on div "Select Verified Address" at bounding box center [779, 250] width 365 height 26
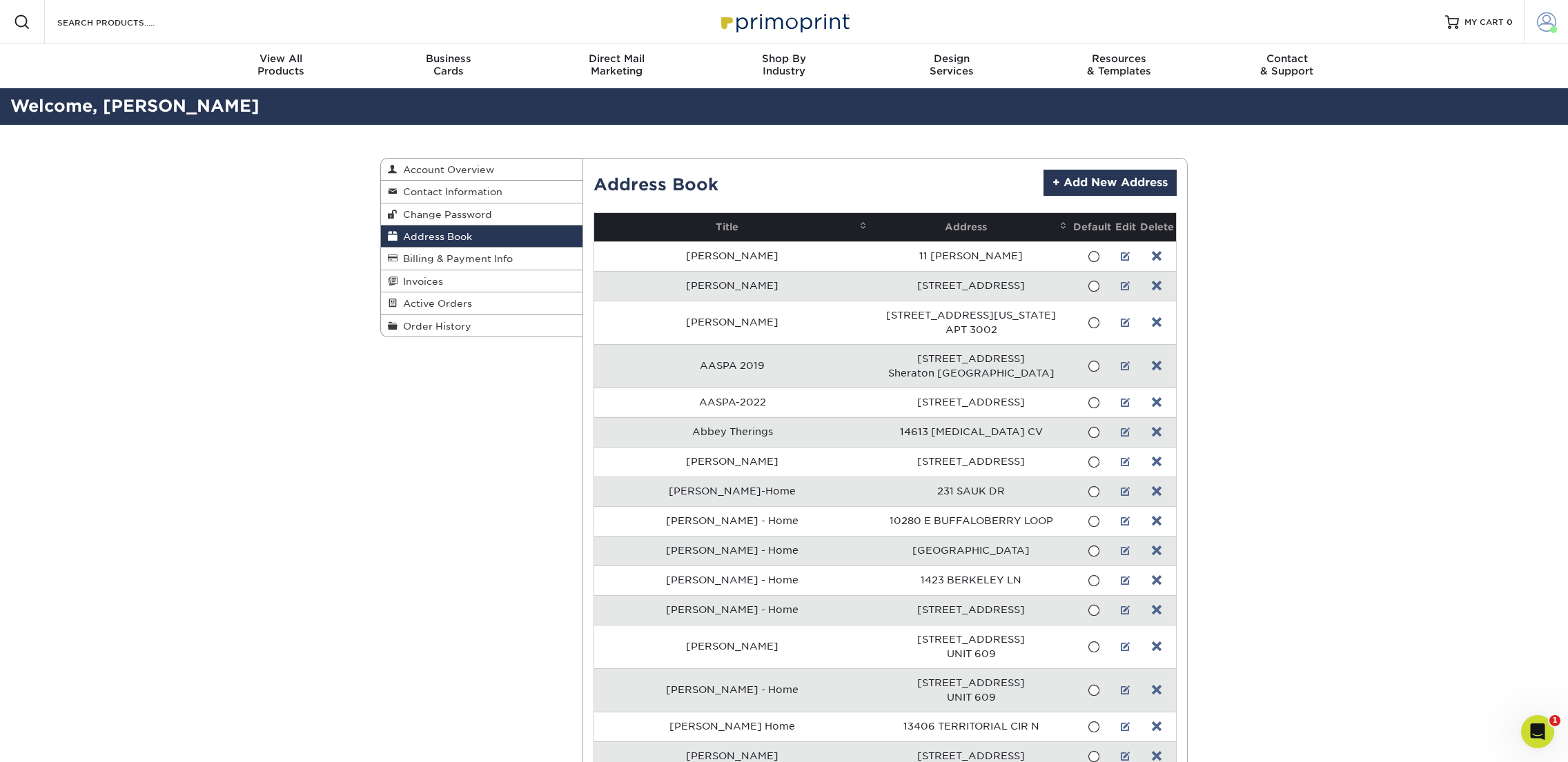
click at [1547, 22] on span at bounding box center [1546, 21] width 19 height 19
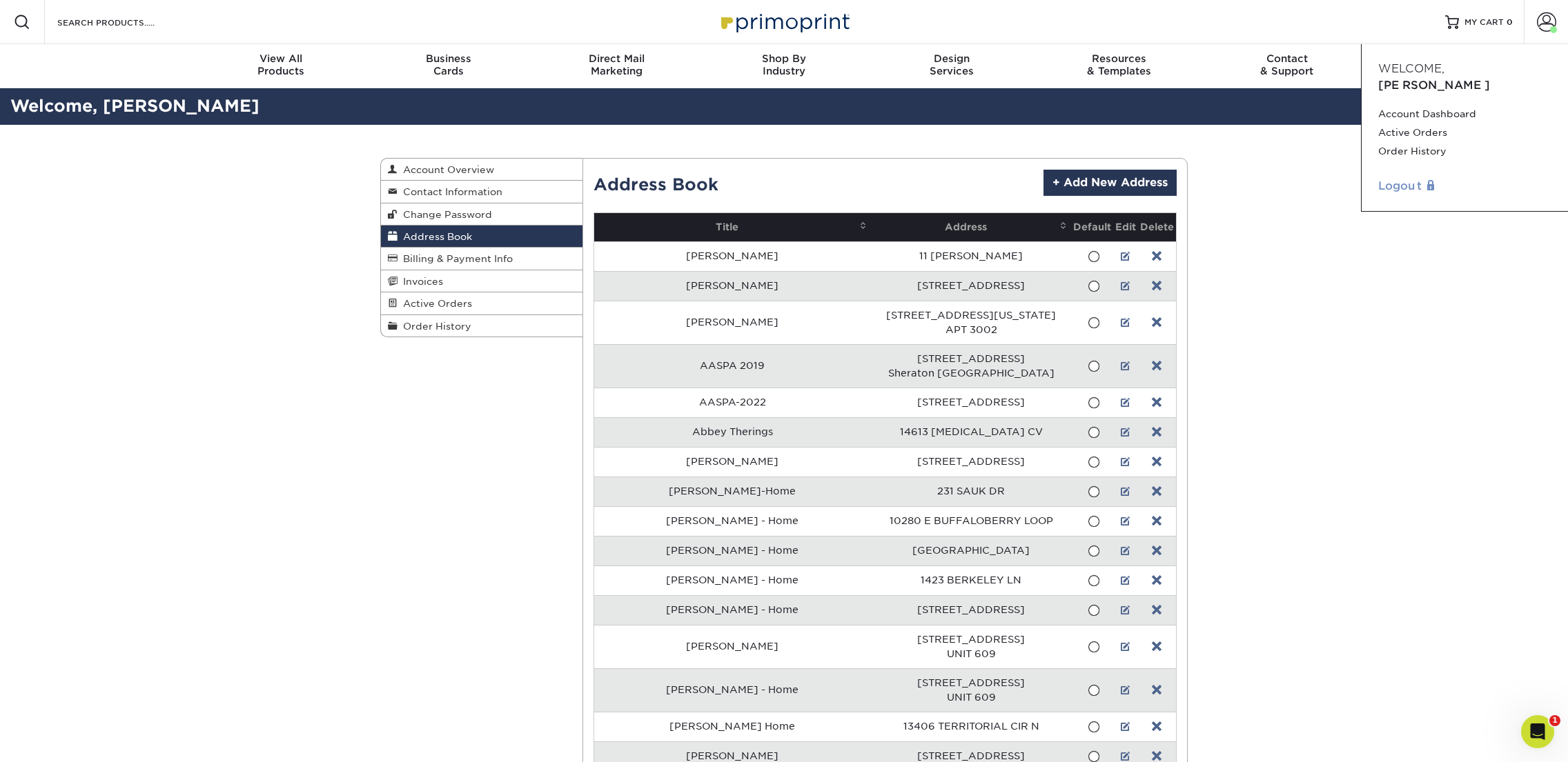
click at [1408, 178] on link "Logout" at bounding box center [1465, 186] width 174 height 17
